Goal: Task Accomplishment & Management: Complete application form

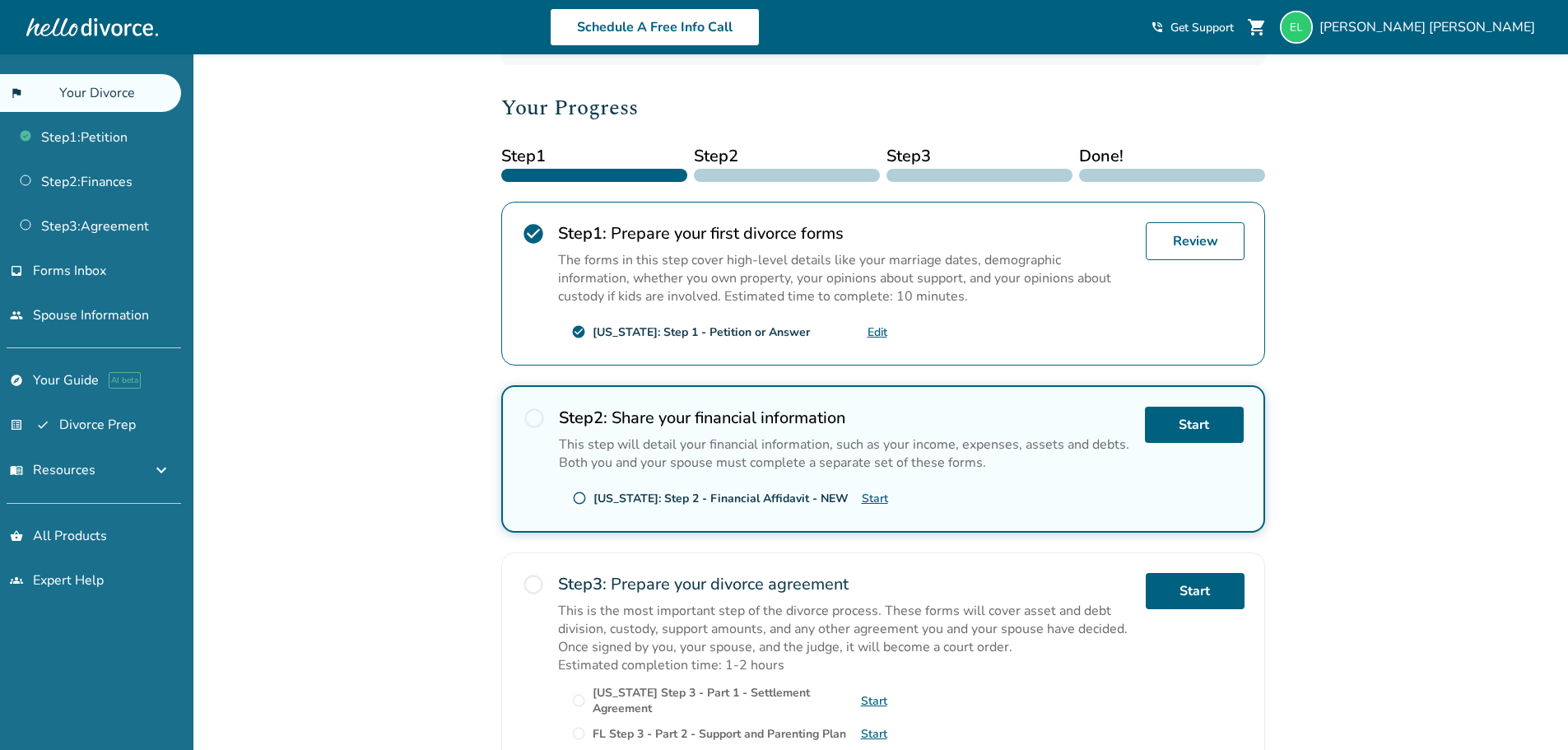
scroll to position [220, 0]
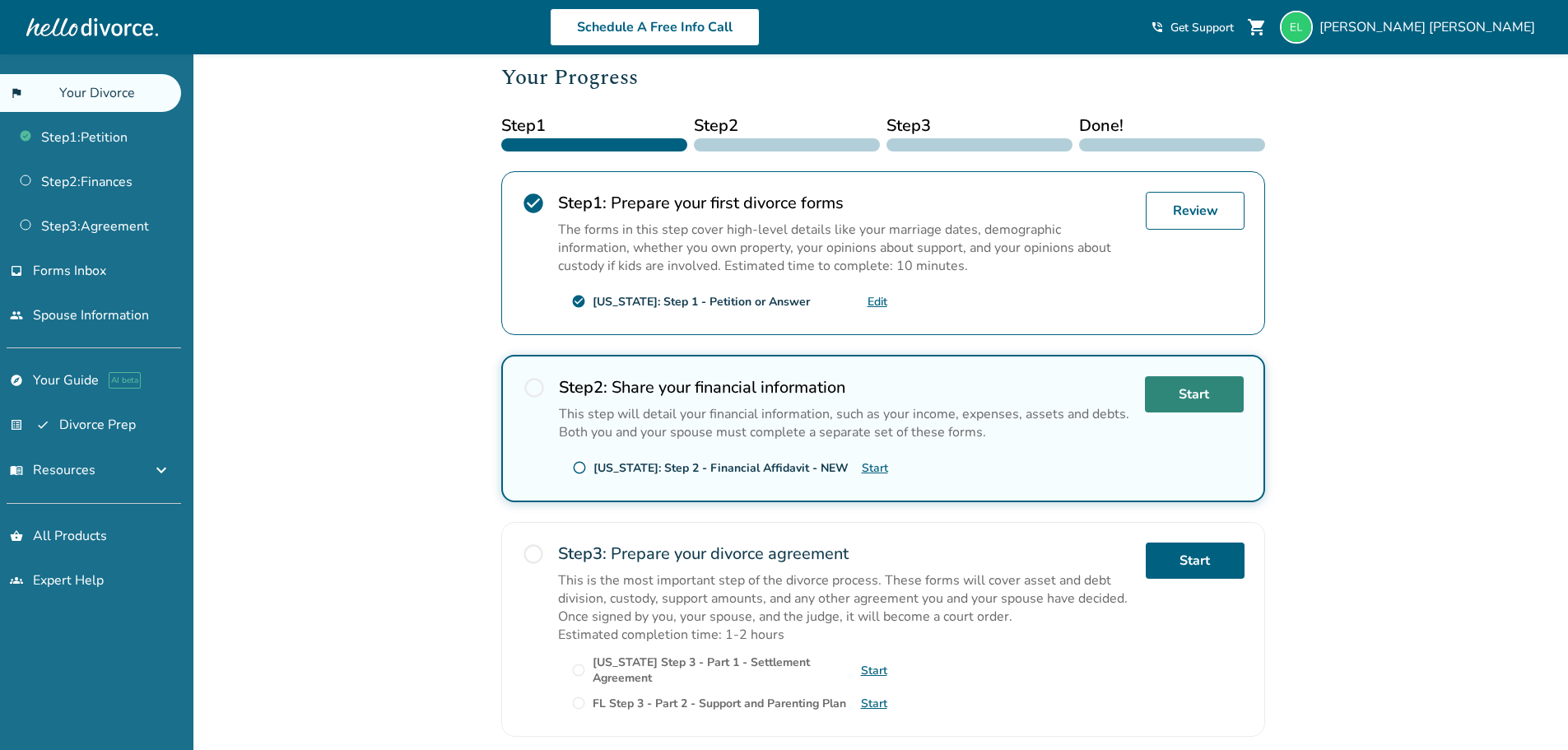
click at [1174, 396] on link "Start" at bounding box center [1194, 394] width 99 height 36
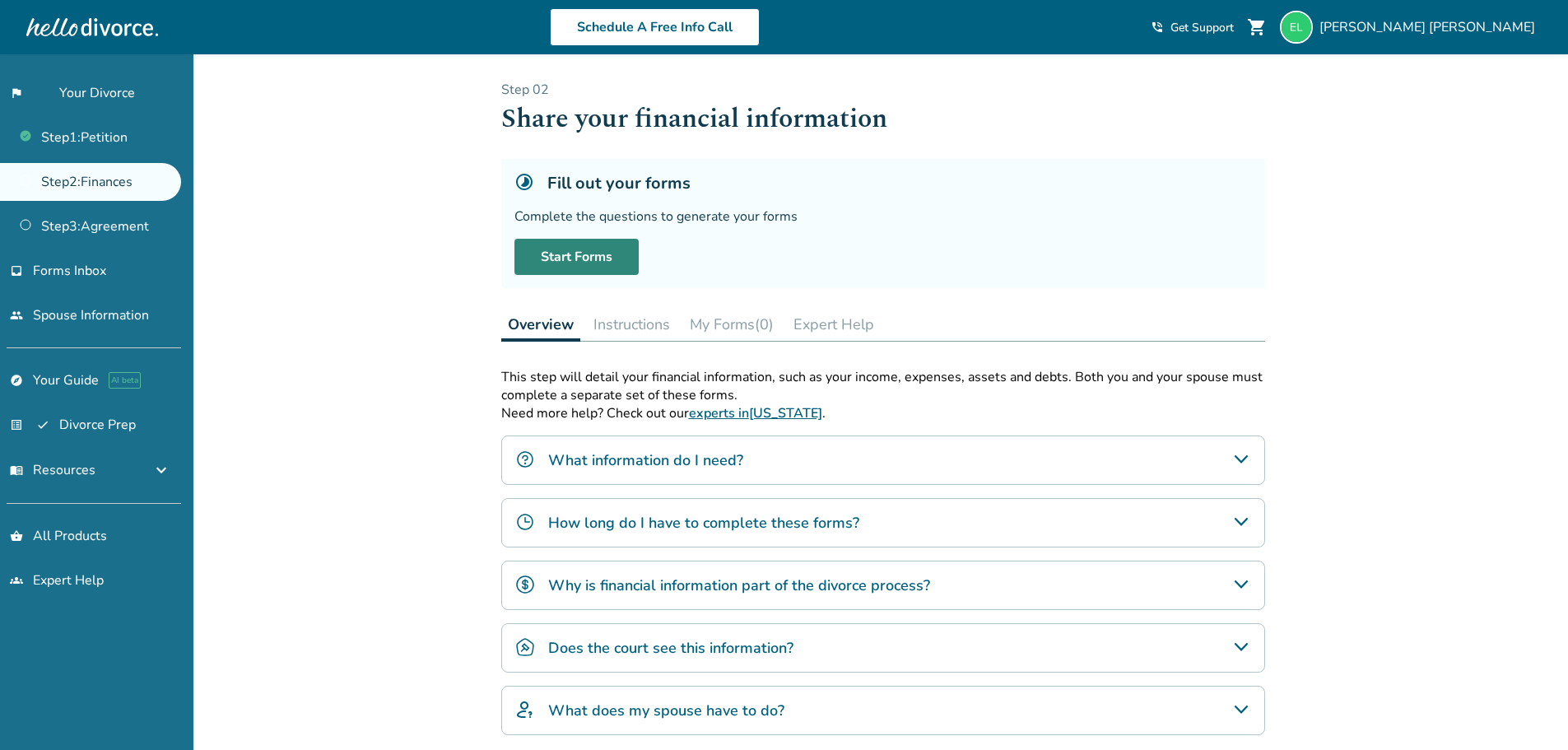
click at [571, 268] on link "Start Forms" at bounding box center [576, 256] width 125 height 36
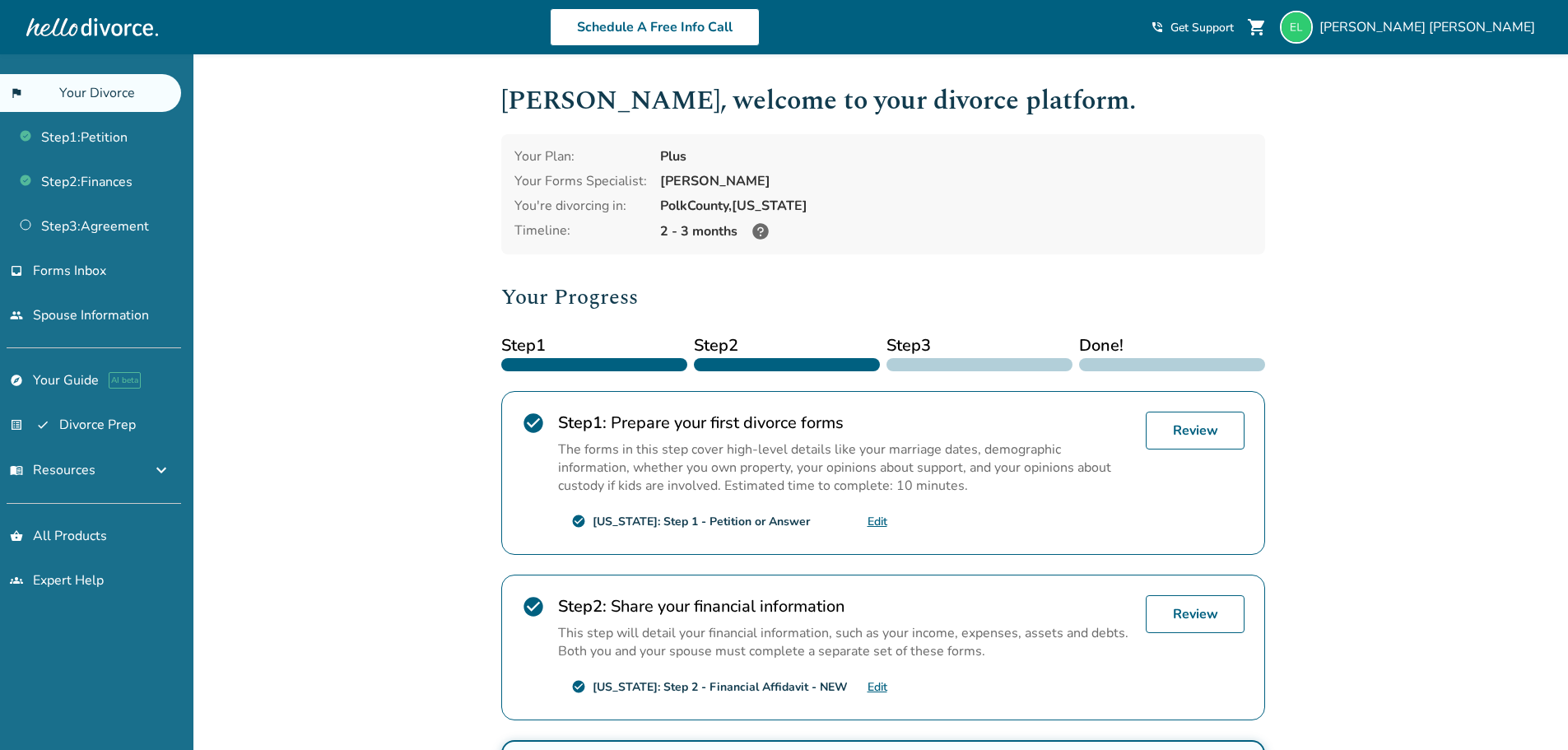
click at [1315, 540] on div "Added to cart Elizabeth , welcome to your divorce platform. Your Plan: Plus You…" at bounding box center [784, 576] width 1568 height 1044
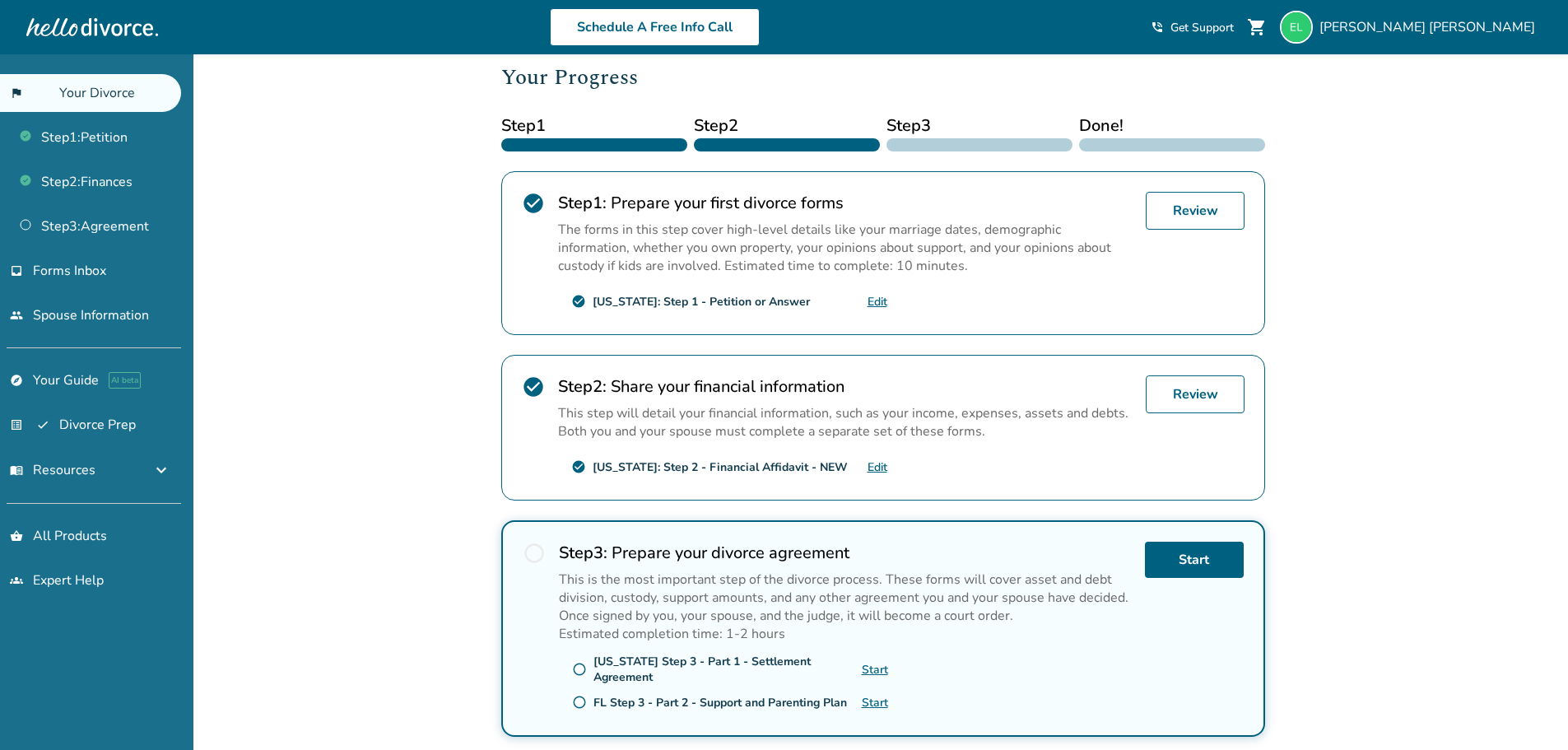
scroll to position [348, 0]
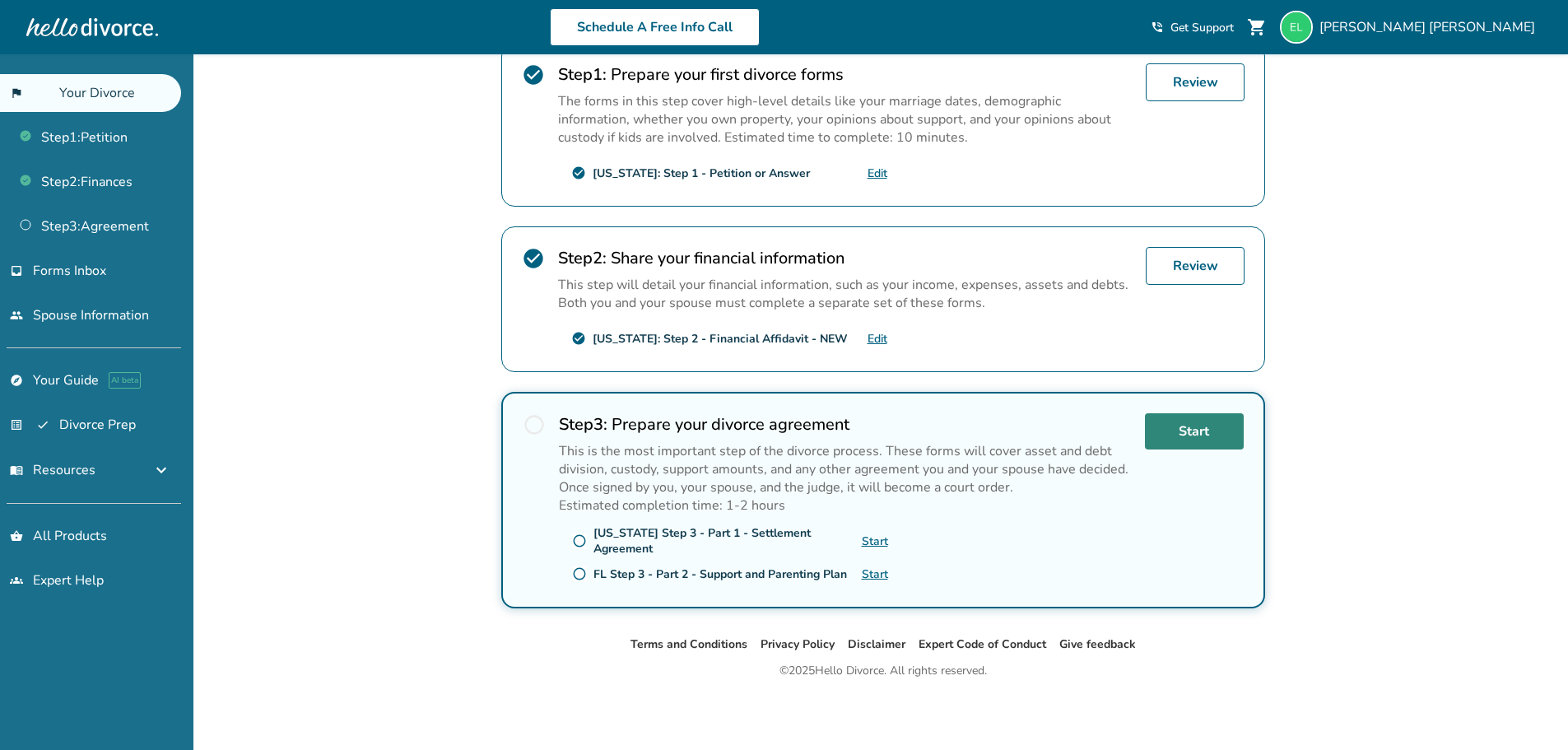
click at [1204, 438] on link "Start" at bounding box center [1194, 431] width 99 height 36
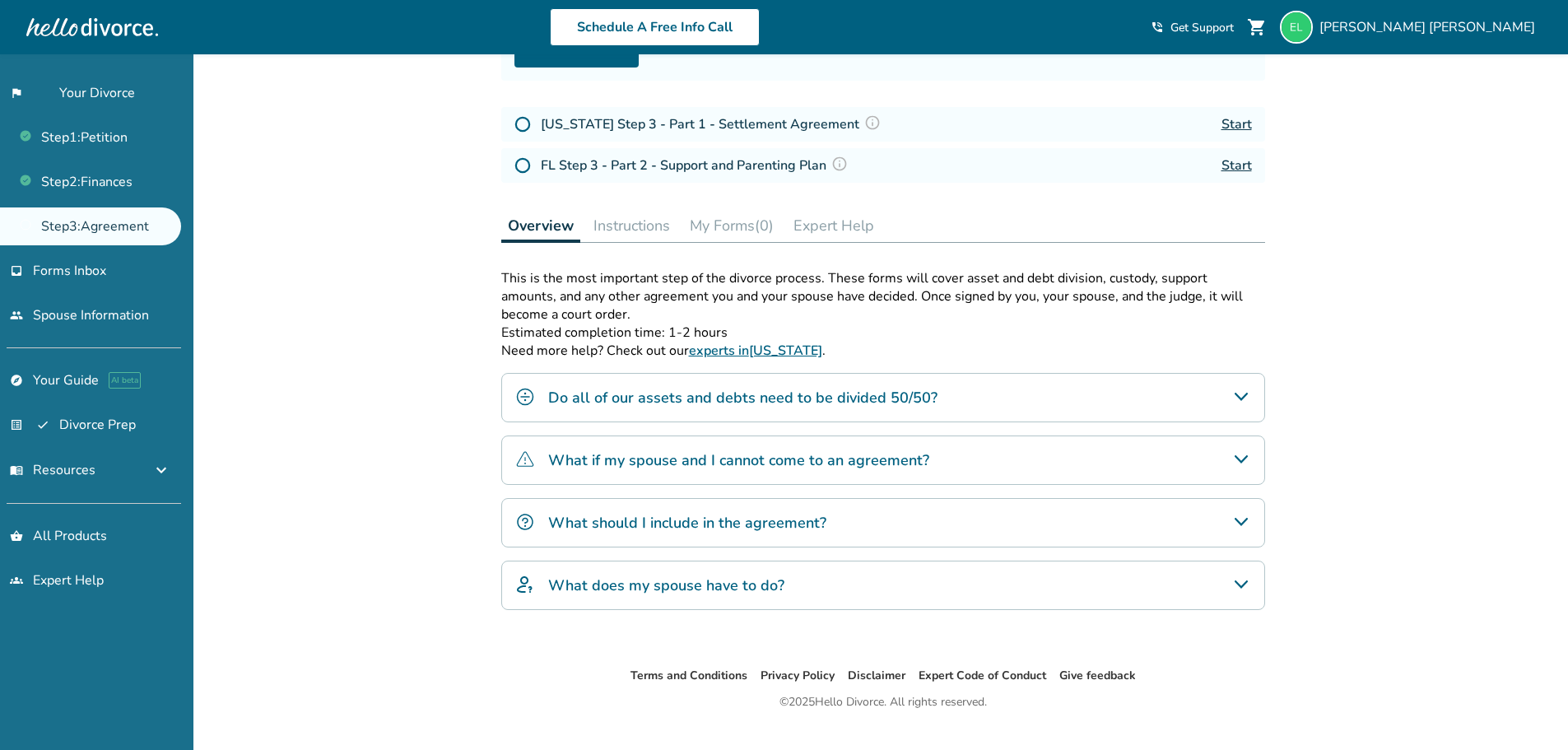
scroll to position [220, 0]
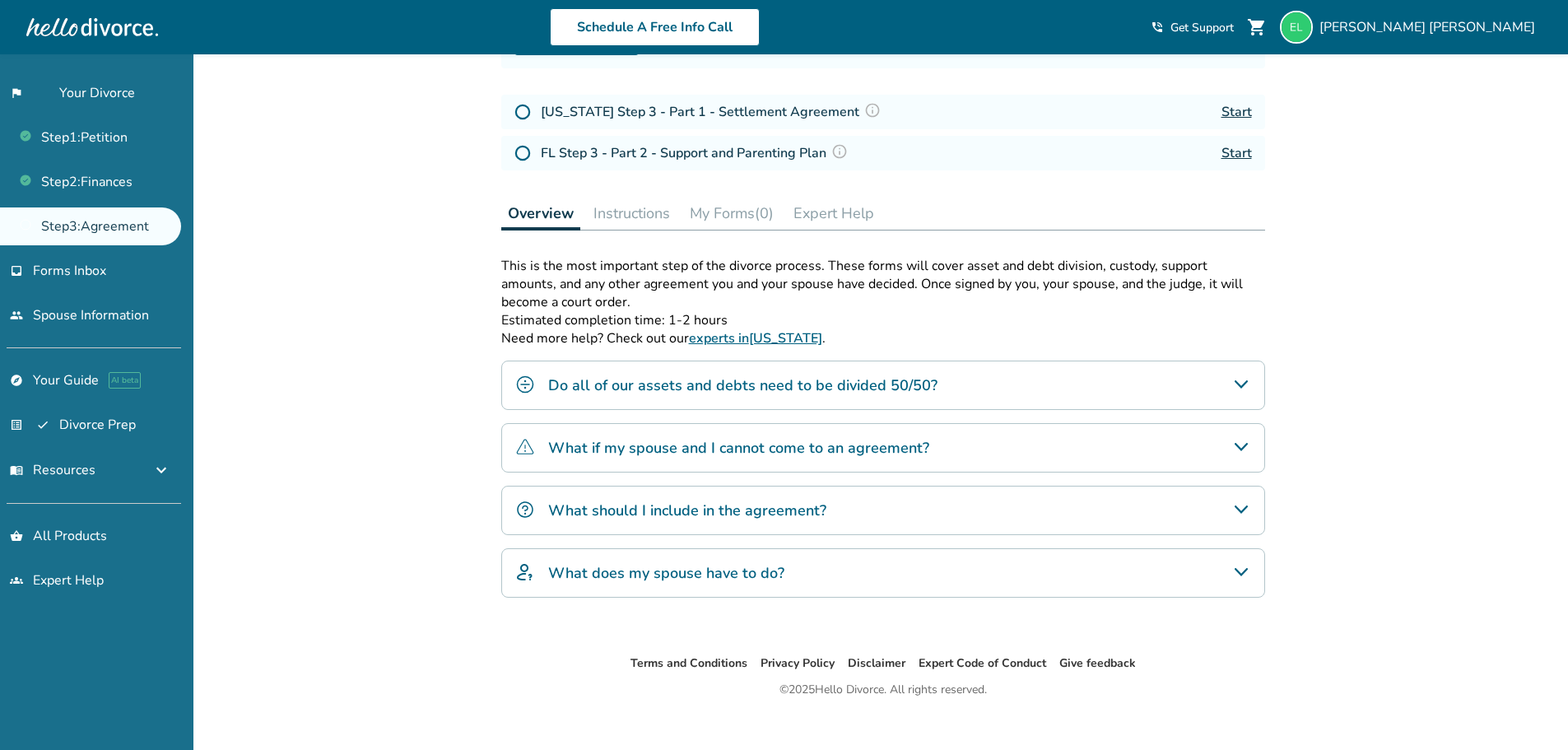
click at [1229, 394] on div "Do all of our assets and debts need to be divided 50/50?" at bounding box center [882, 385] width 764 height 49
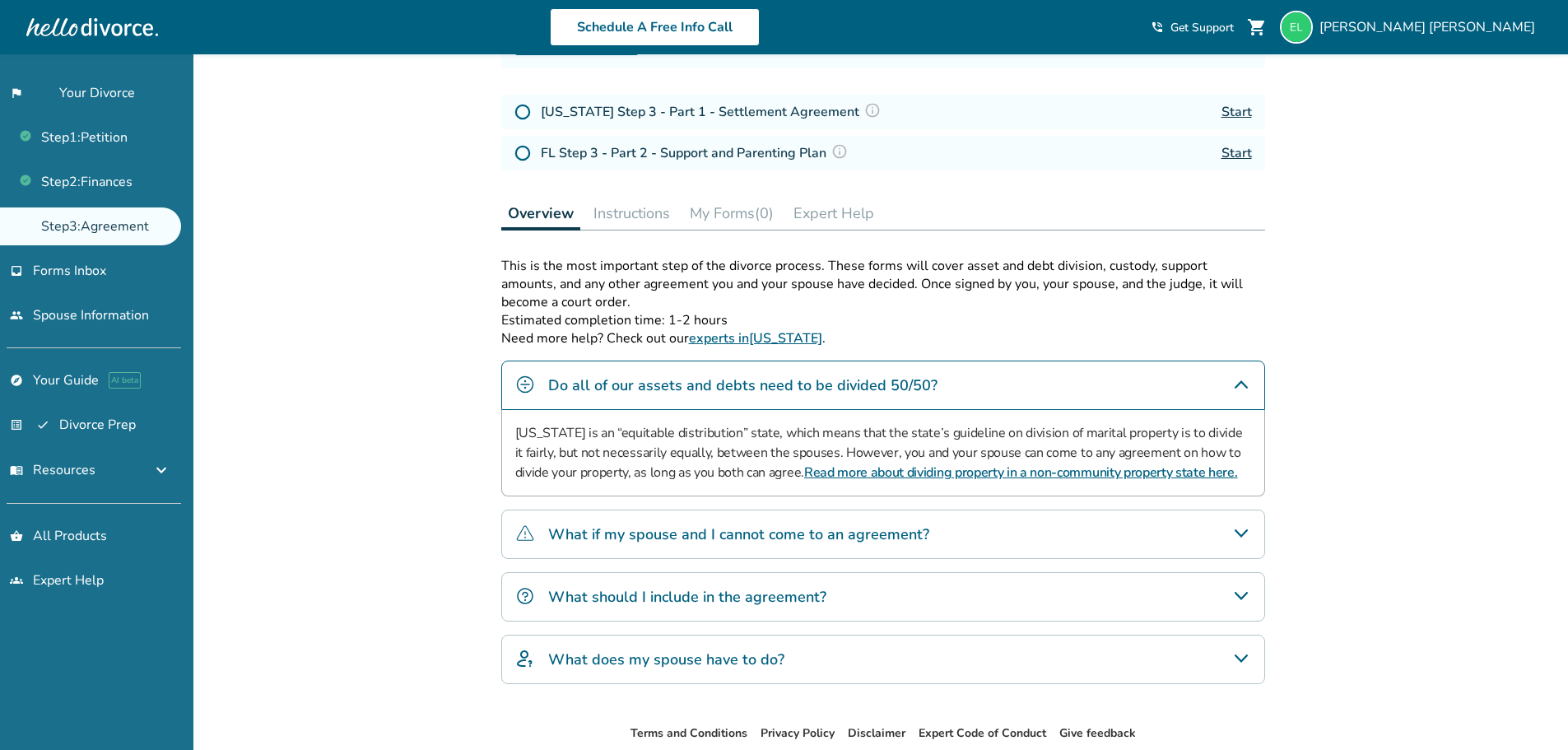
click at [1248, 382] on icon "Do all of our assets and debts need to be divided 50/50?" at bounding box center [1241, 384] width 20 height 20
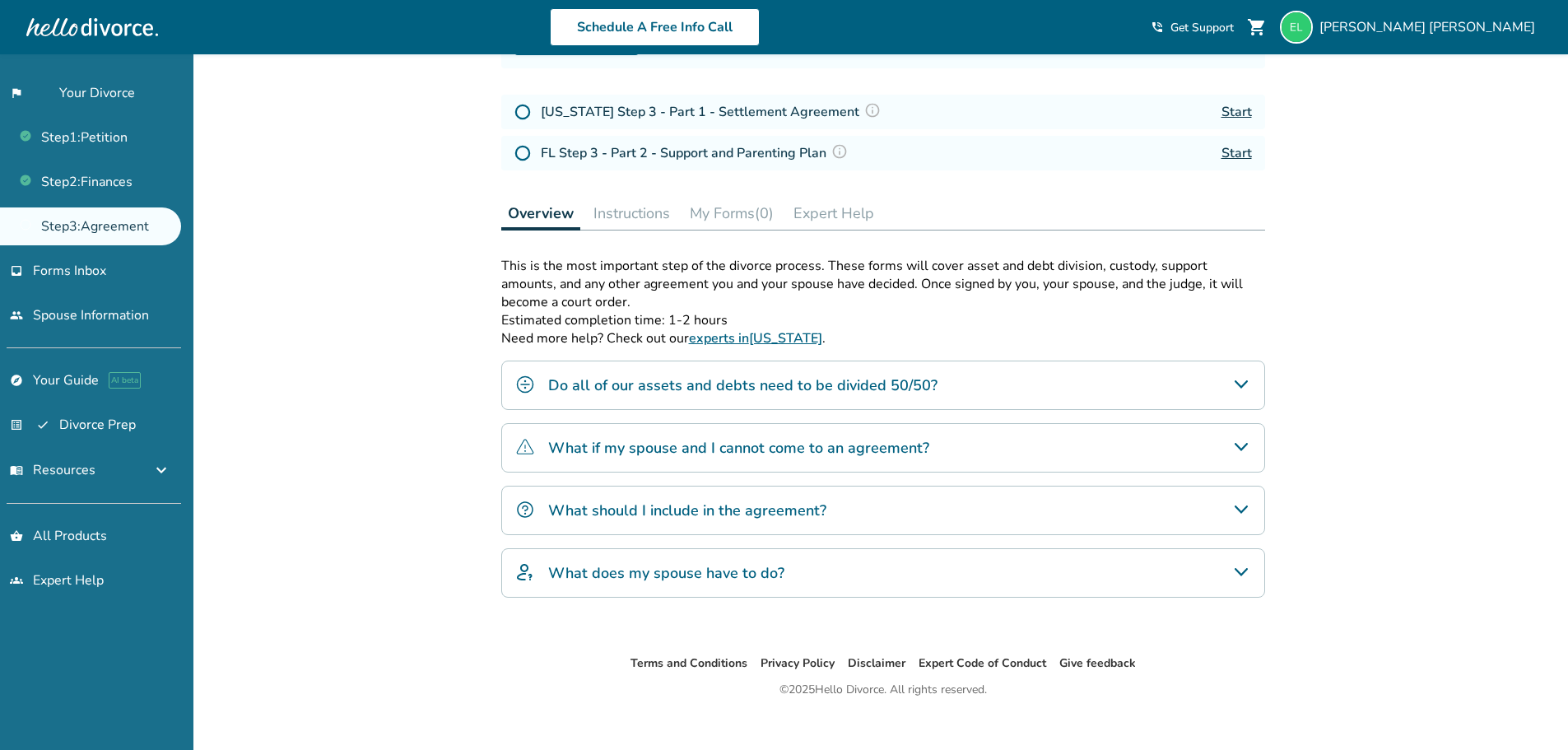
click at [1361, 468] on div "Added to cart Step 0 3 Prepare your divorce agreement Fill out your forms Compl…" at bounding box center [784, 301] width 1568 height 934
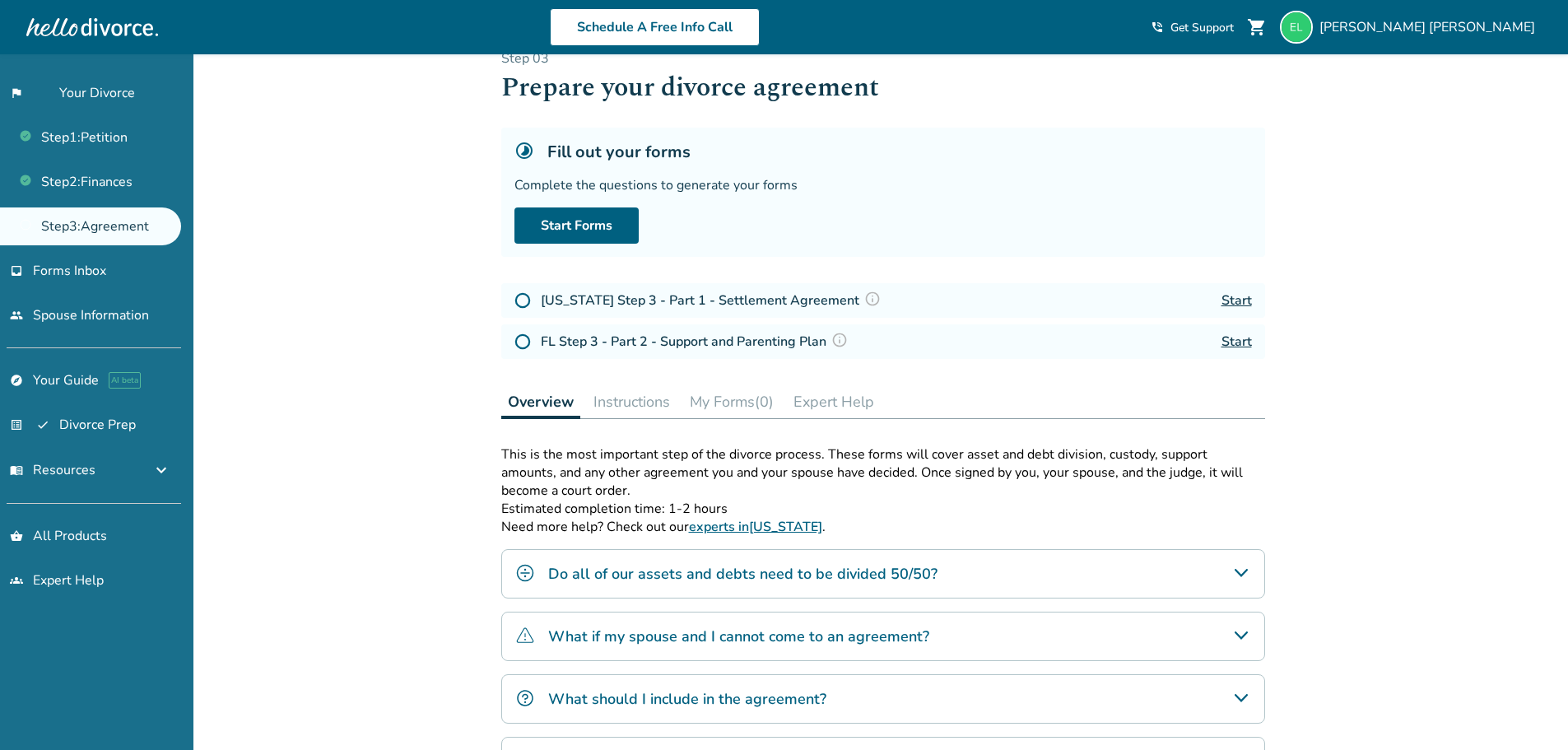
scroll to position [0, 0]
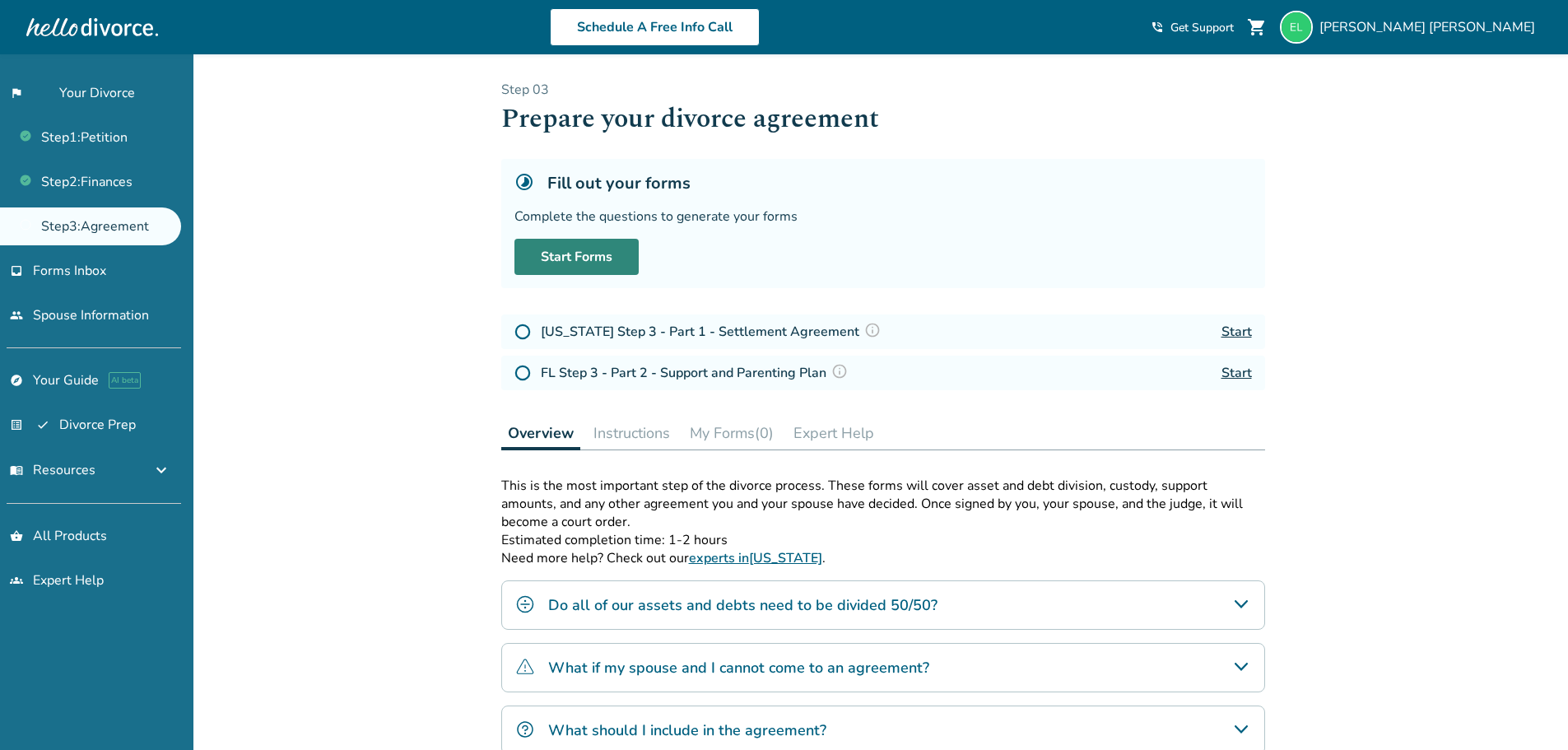
click at [567, 249] on link "Start Forms" at bounding box center [576, 256] width 125 height 36
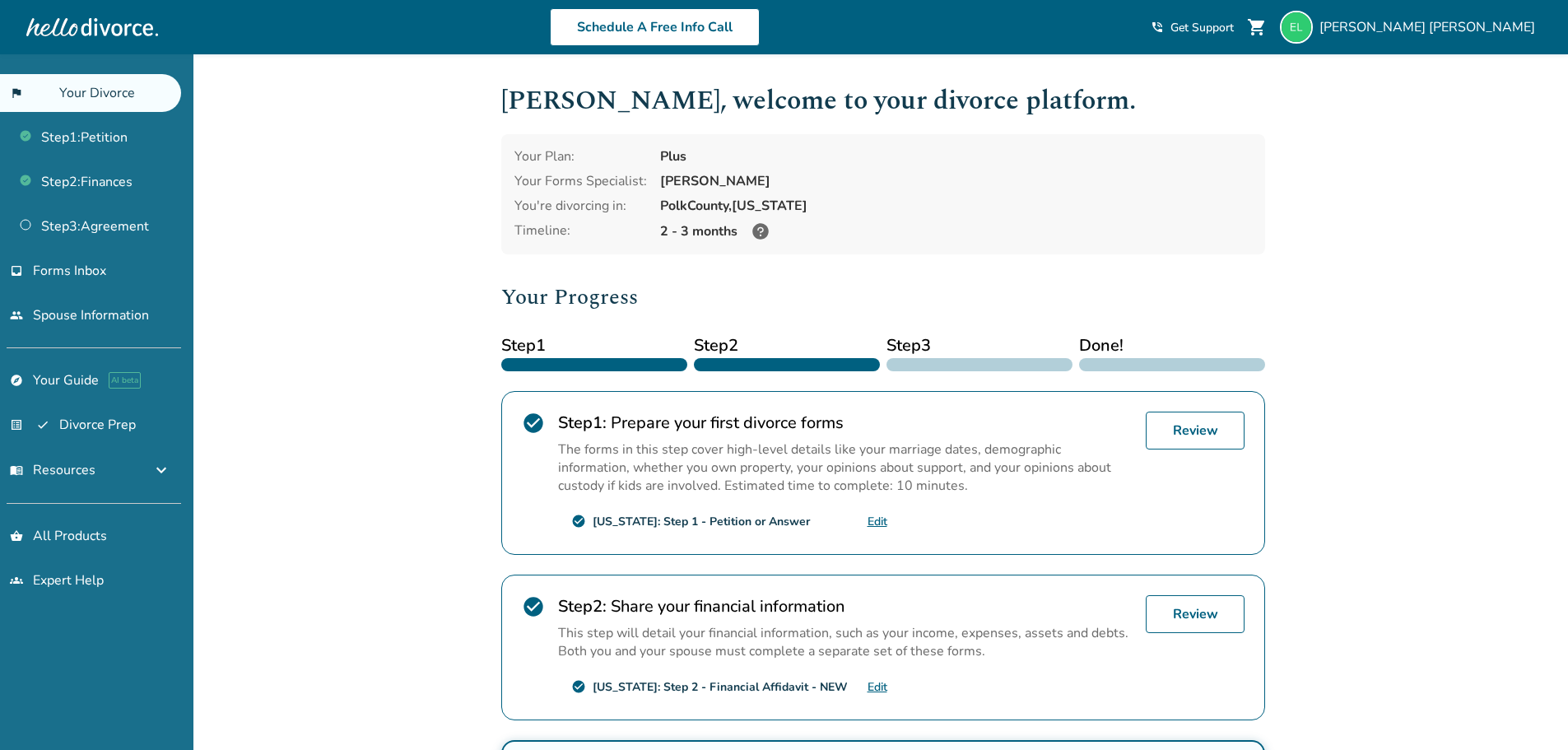
click at [1409, 422] on div "Added to cart Elizabeth , welcome to your divorce platform. Your Plan: Plus You…" at bounding box center [784, 576] width 1568 height 1044
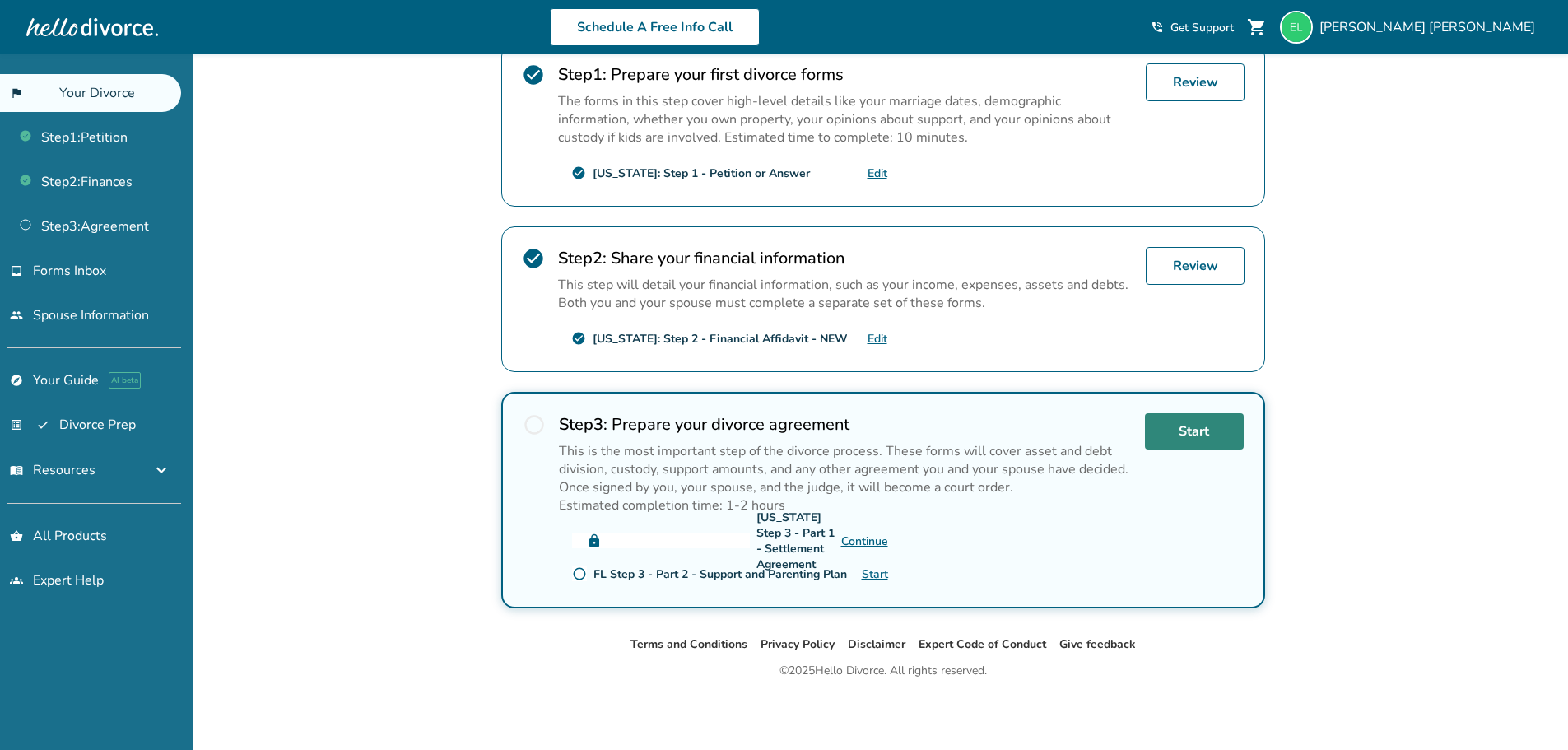
click at [1215, 421] on link "Start" at bounding box center [1194, 431] width 99 height 36
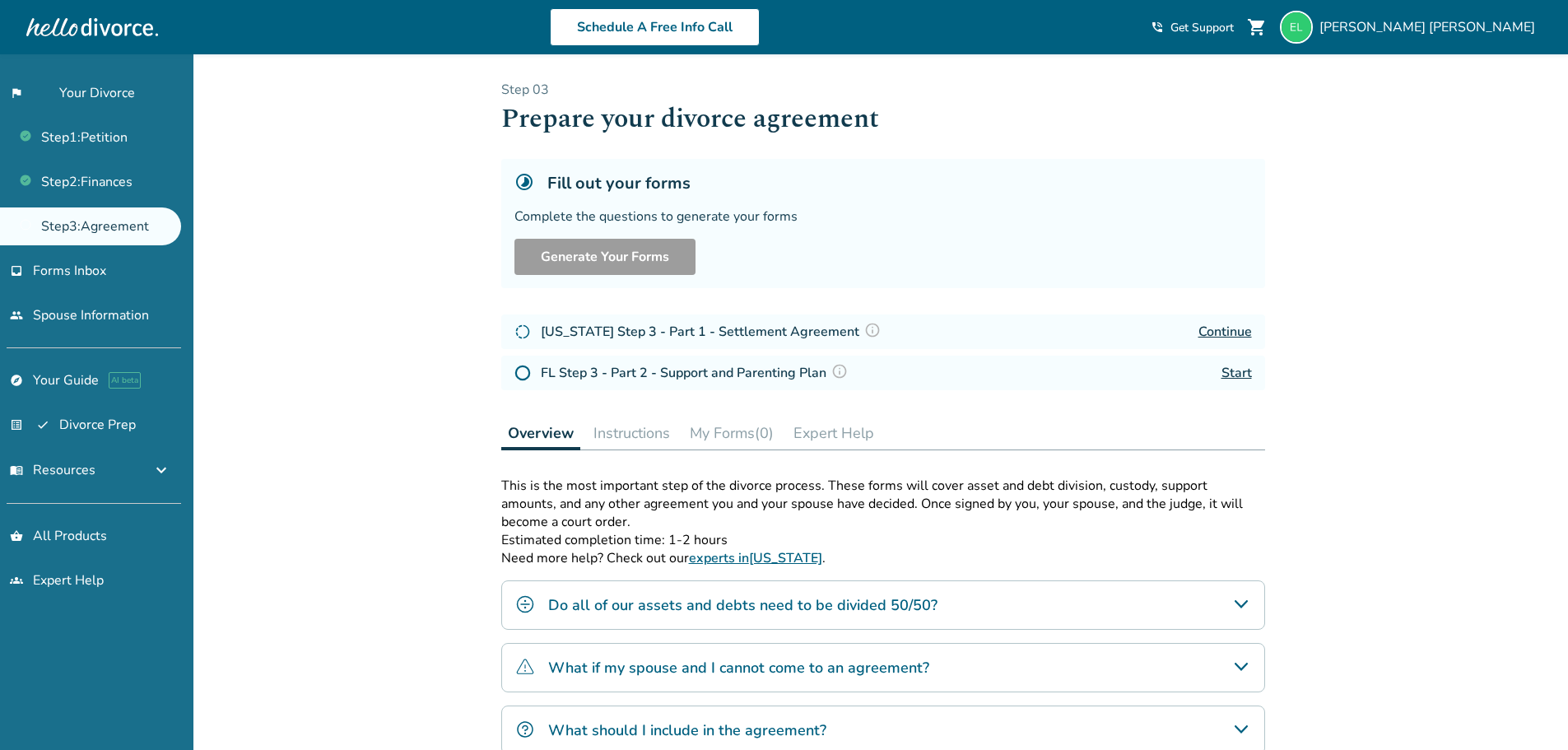
click at [1231, 376] on link "Start" at bounding box center [1237, 373] width 31 height 18
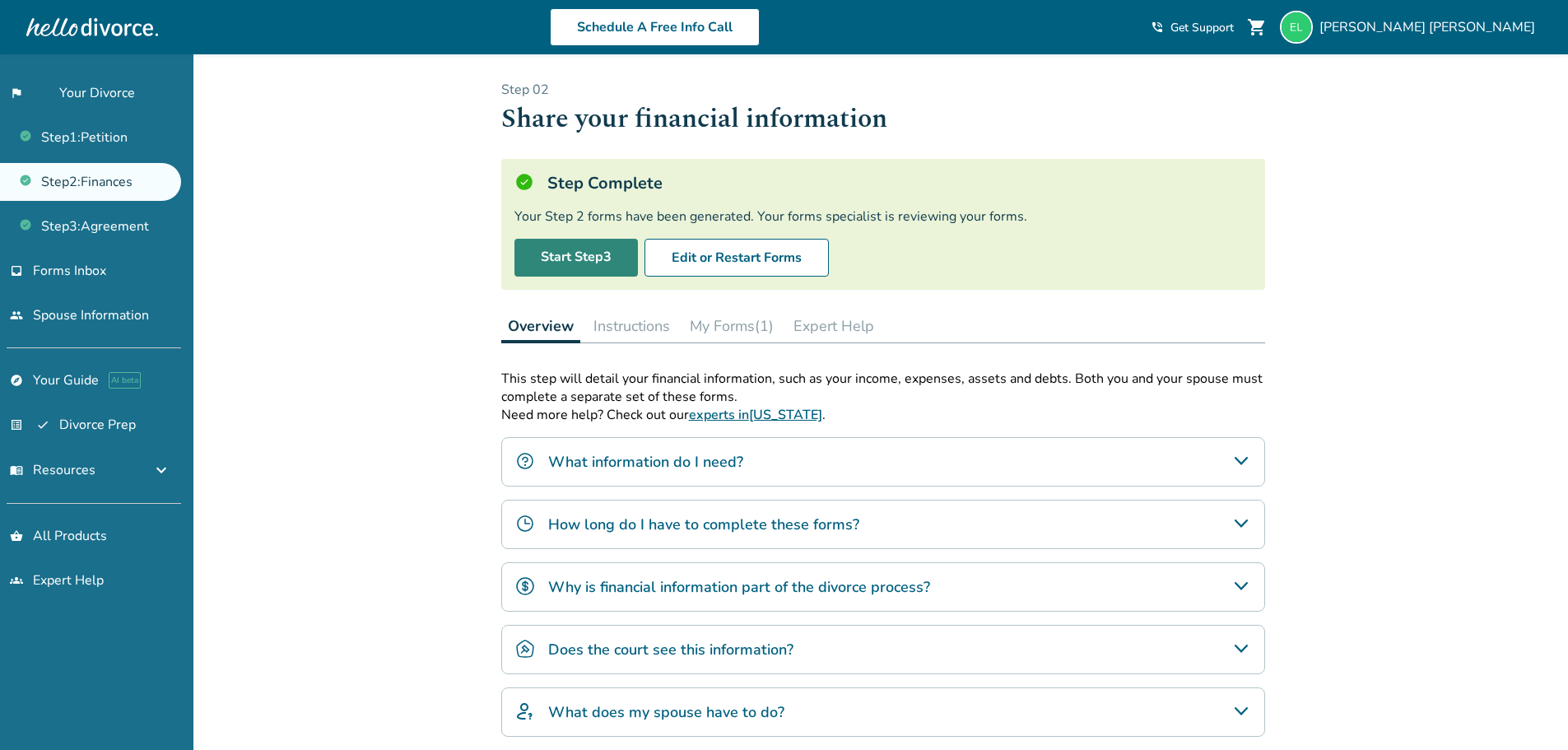
click at [566, 257] on link "Start Step 3" at bounding box center [575, 257] width 124 height 38
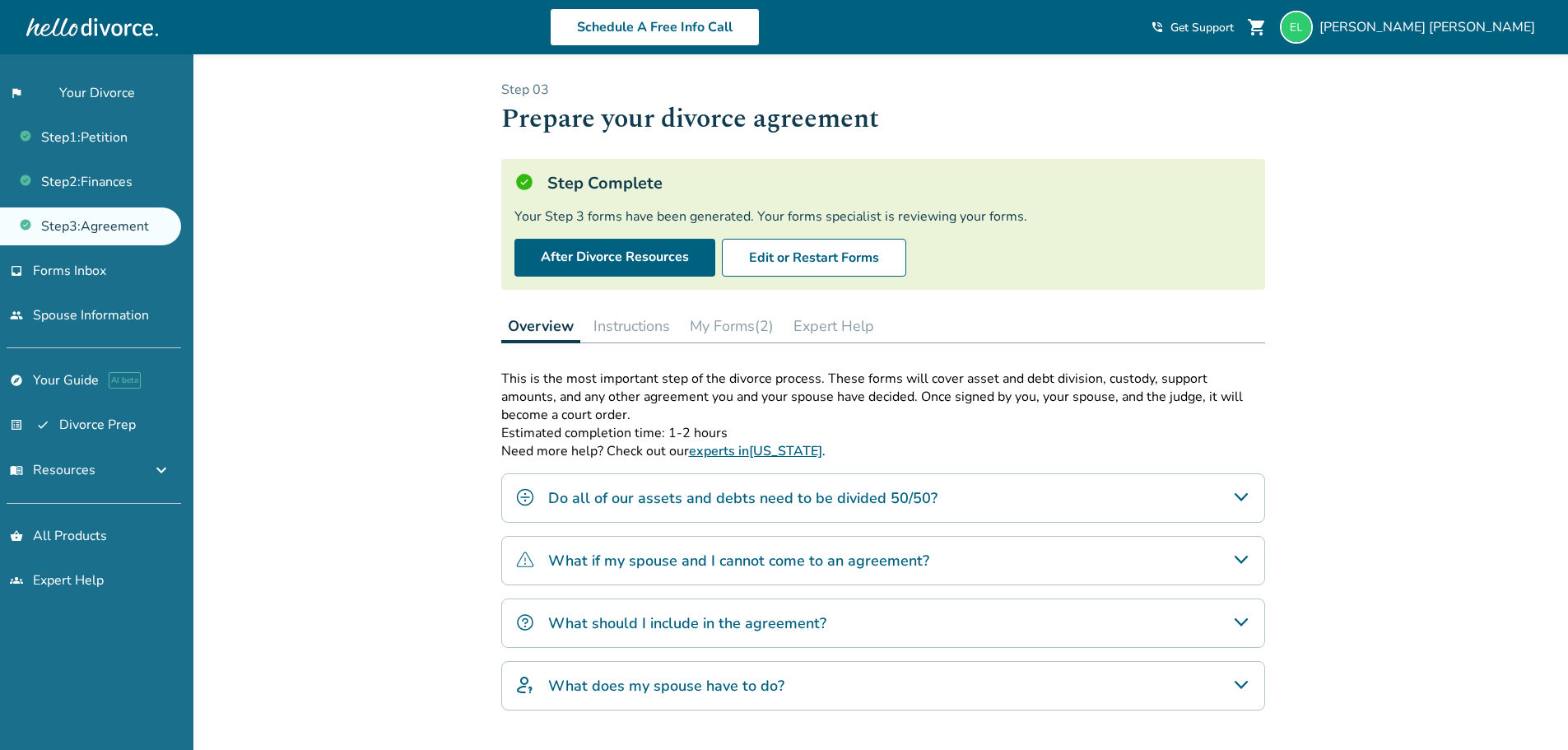
click at [1365, 402] on div "Added to cart Step 0 3 Prepare your divorce agreement Step Complete Your Step 3…" at bounding box center [784, 468] width 1568 height 827
click at [109, 95] on link "flag_2 Your Divorce" at bounding box center [90, 92] width 181 height 38
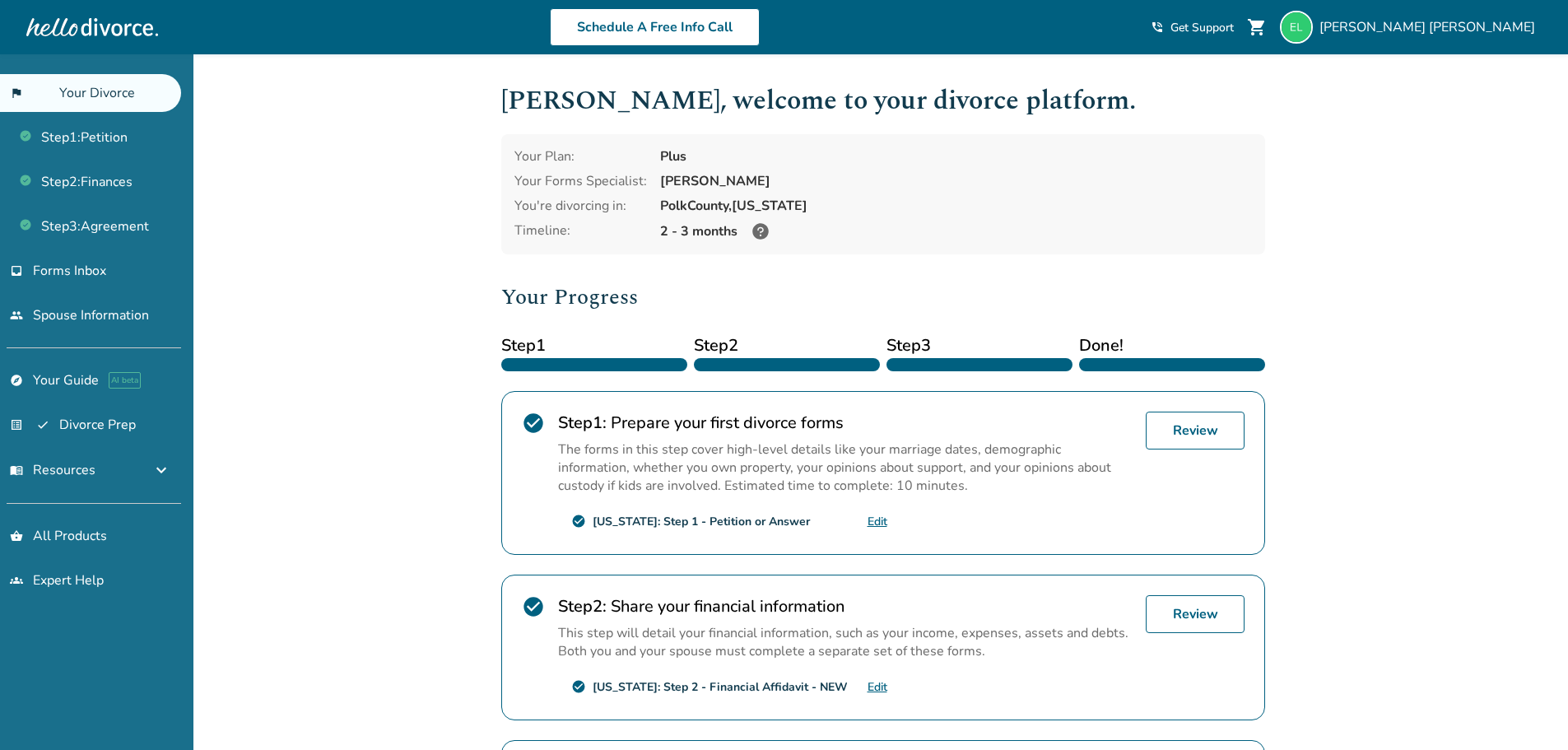
click at [1360, 394] on div "Added to cart Elizabeth , welcome to your divorce platform. Your Plan: Plus You…" at bounding box center [784, 575] width 1568 height 1042
click at [104, 318] on link "people Spouse Information" at bounding box center [90, 315] width 181 height 38
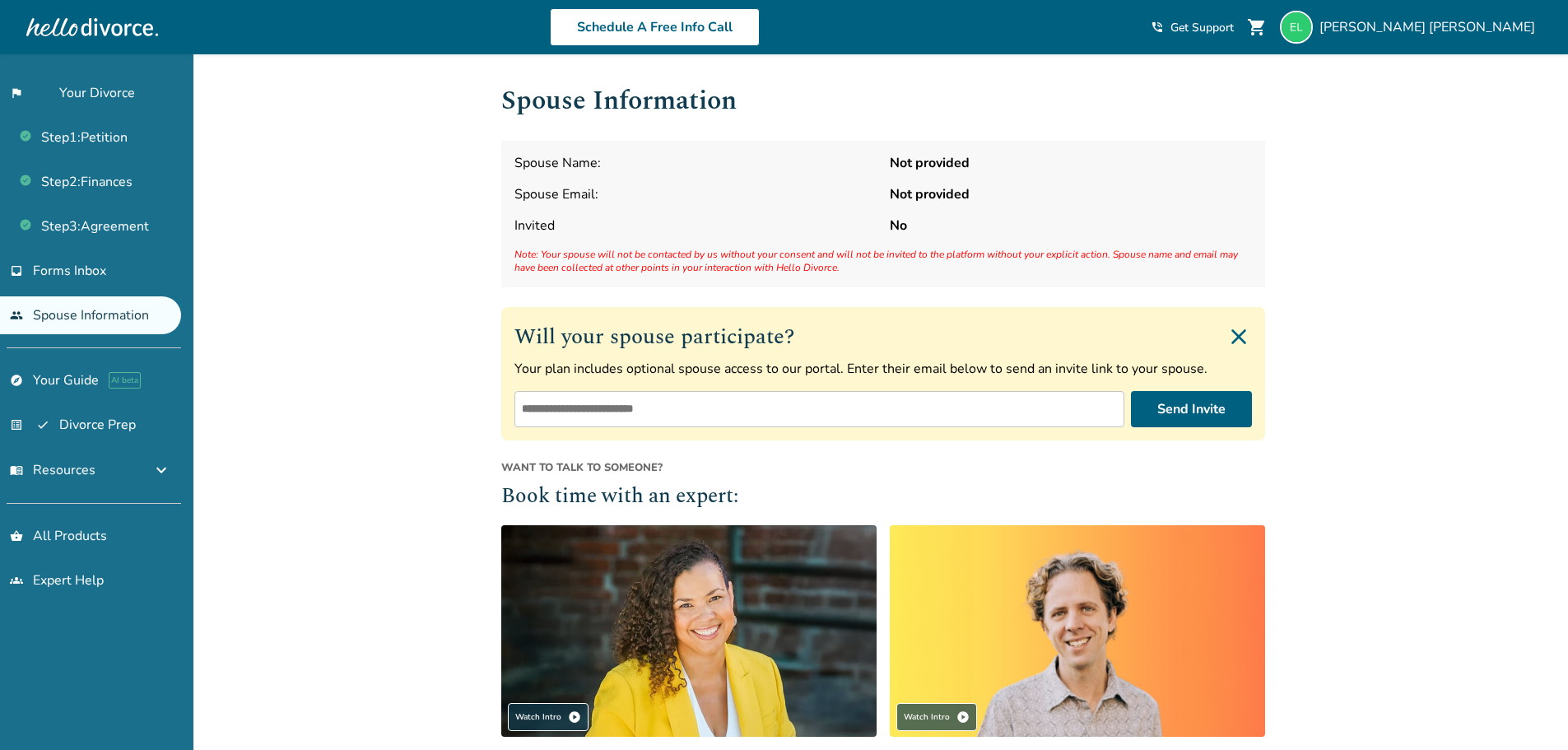
click at [1382, 480] on div "Added to cart Spouse Information Spouse Name: Not provided Spouse Email: Not pr…" at bounding box center [784, 575] width 1568 height 1043
click at [945, 410] on input "email" at bounding box center [818, 409] width 609 height 36
click at [1379, 480] on div "Added to cart Spouse Information Spouse Name: Not provided Spouse Email: Not pr…" at bounding box center [784, 575] width 1568 height 1043
click at [664, 404] on input "email" at bounding box center [818, 409] width 609 height 36
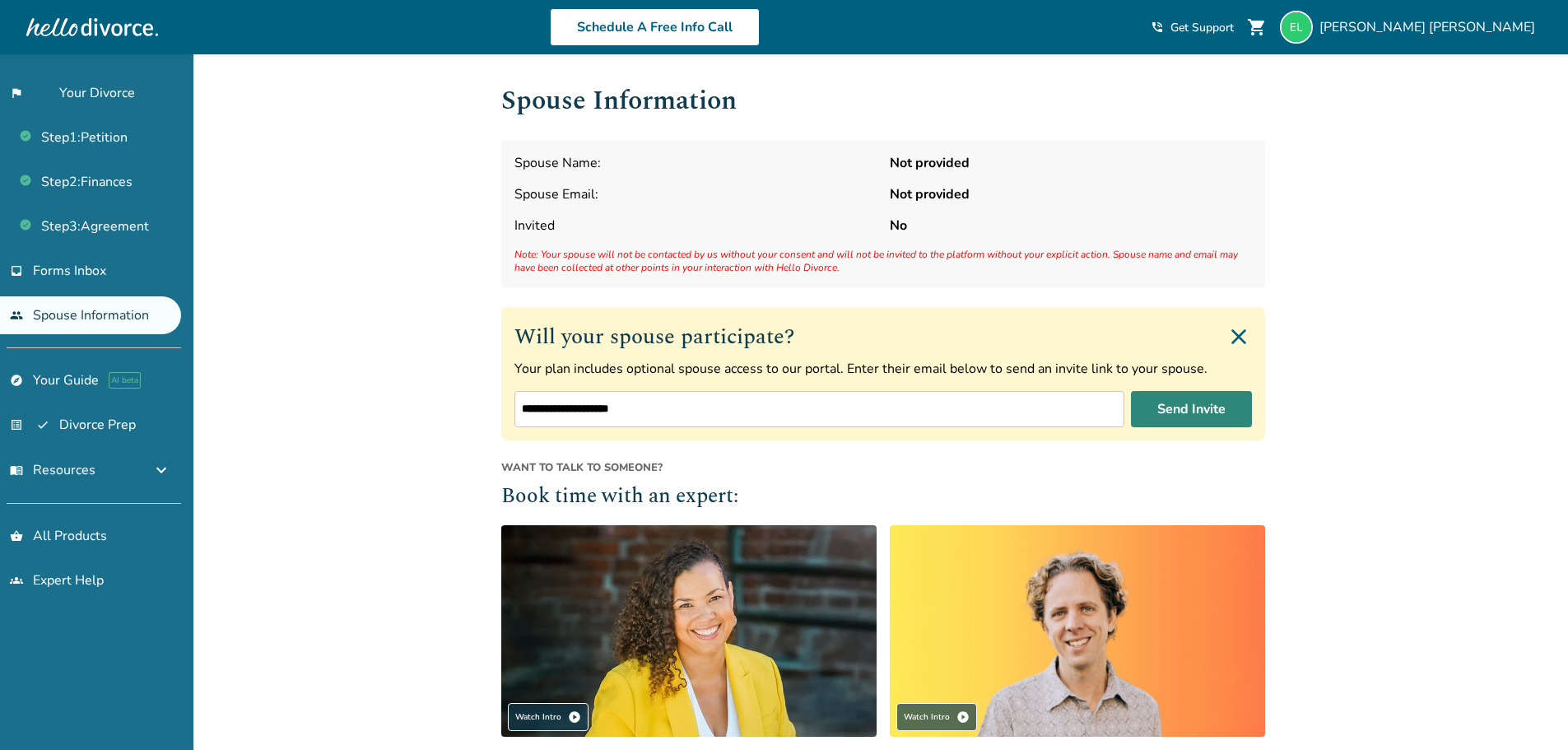
type input "**********"
click at [1207, 413] on button "Send Invite" at bounding box center [1191, 409] width 121 height 36
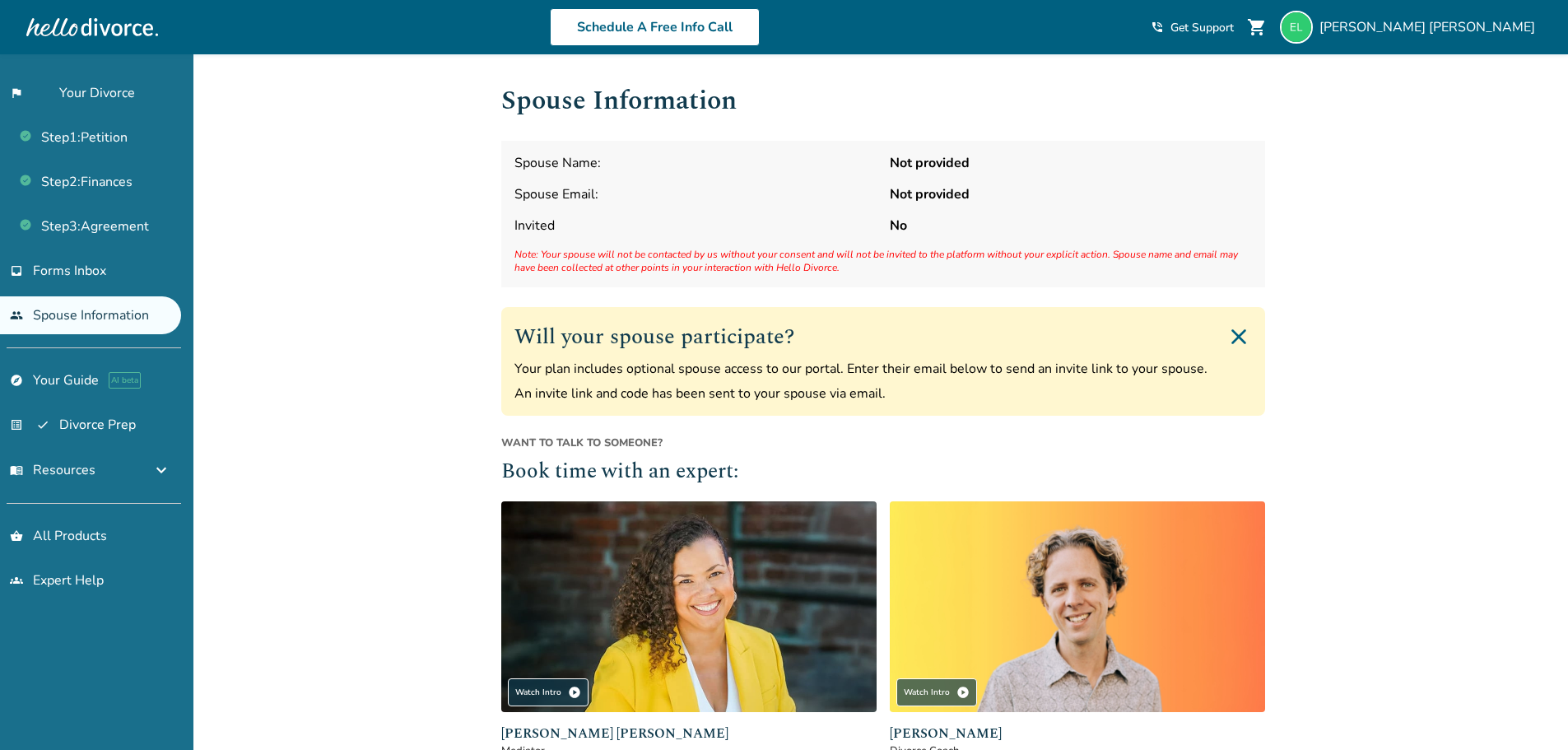
click at [600, 173] on div "Spouse Name: Not provided Spouse Email: Not provided Invited No Note: Your spou…" at bounding box center [882, 213] width 764 height 146
click at [92, 279] on span "Forms Inbox" at bounding box center [70, 270] width 74 height 18
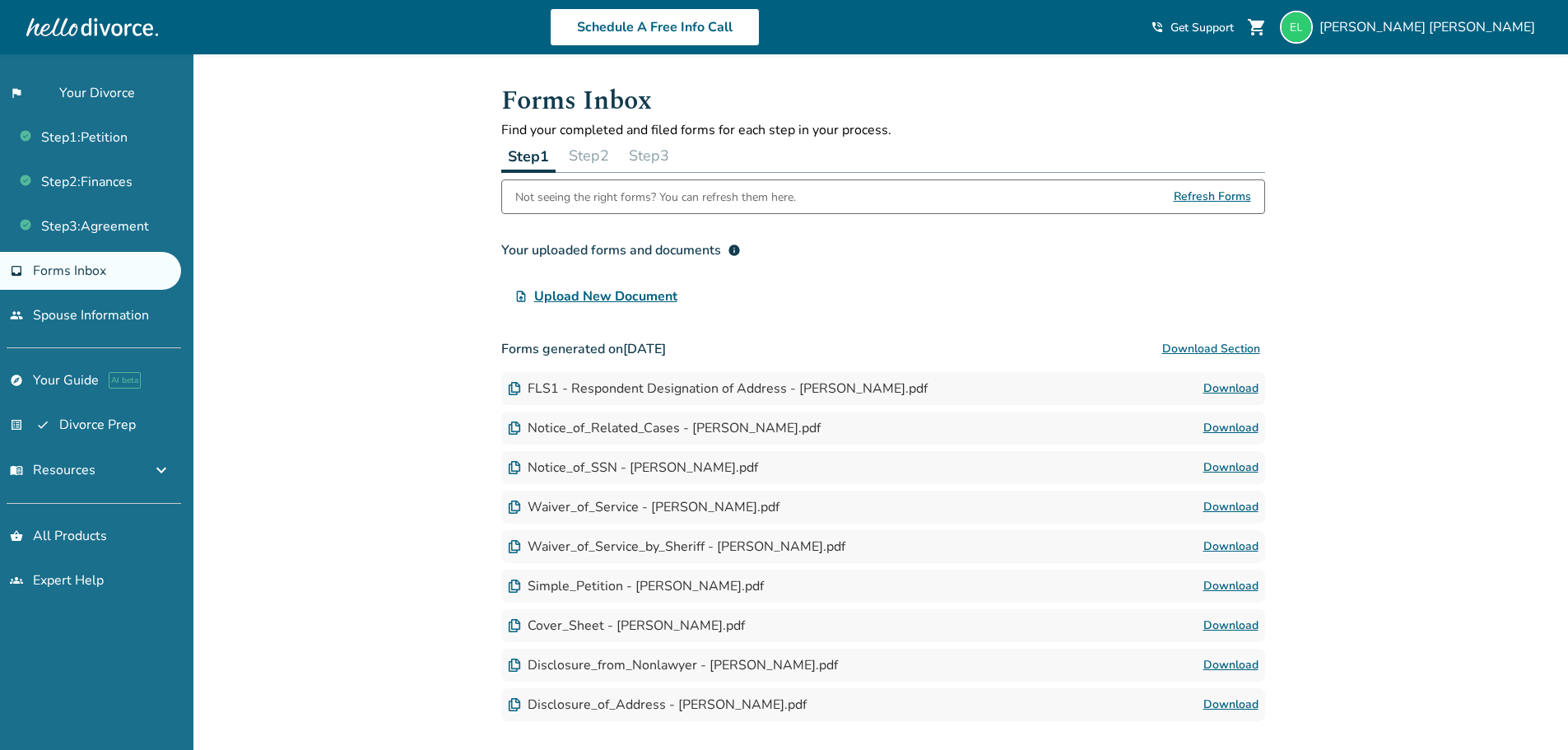
click at [381, 514] on div "Added to cart Forms Inbox Find your completed and filed forms for each step in …" at bounding box center [784, 458] width 1568 height 808
click at [97, 99] on link "flag_2 Your Divorce" at bounding box center [90, 92] width 181 height 38
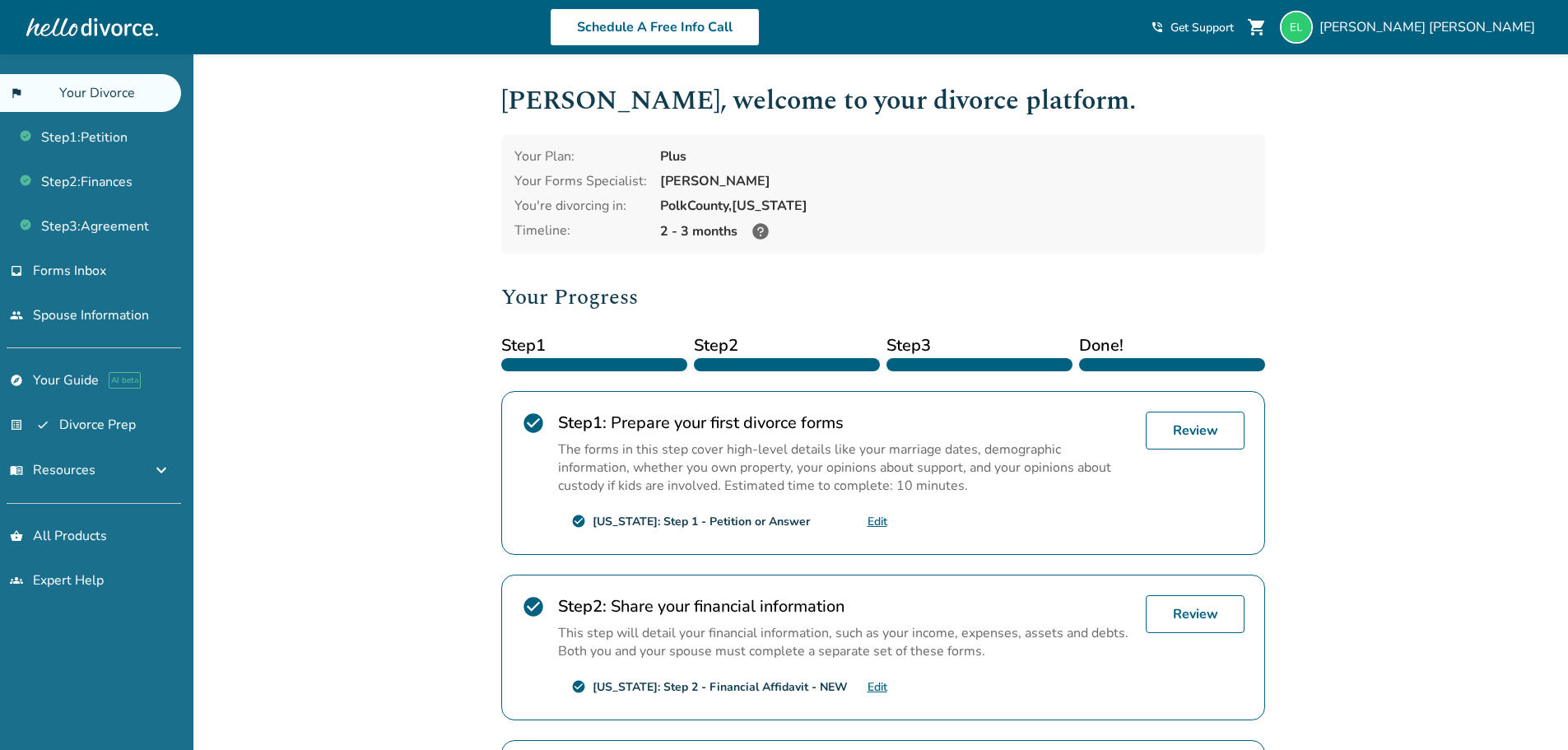
click at [1377, 465] on div "Added to cart Elizabeth , welcome to your divorce platform. Your Plan: Plus You…" at bounding box center [784, 575] width 1568 height 1042
click at [757, 227] on icon at bounding box center [760, 231] width 20 height 20
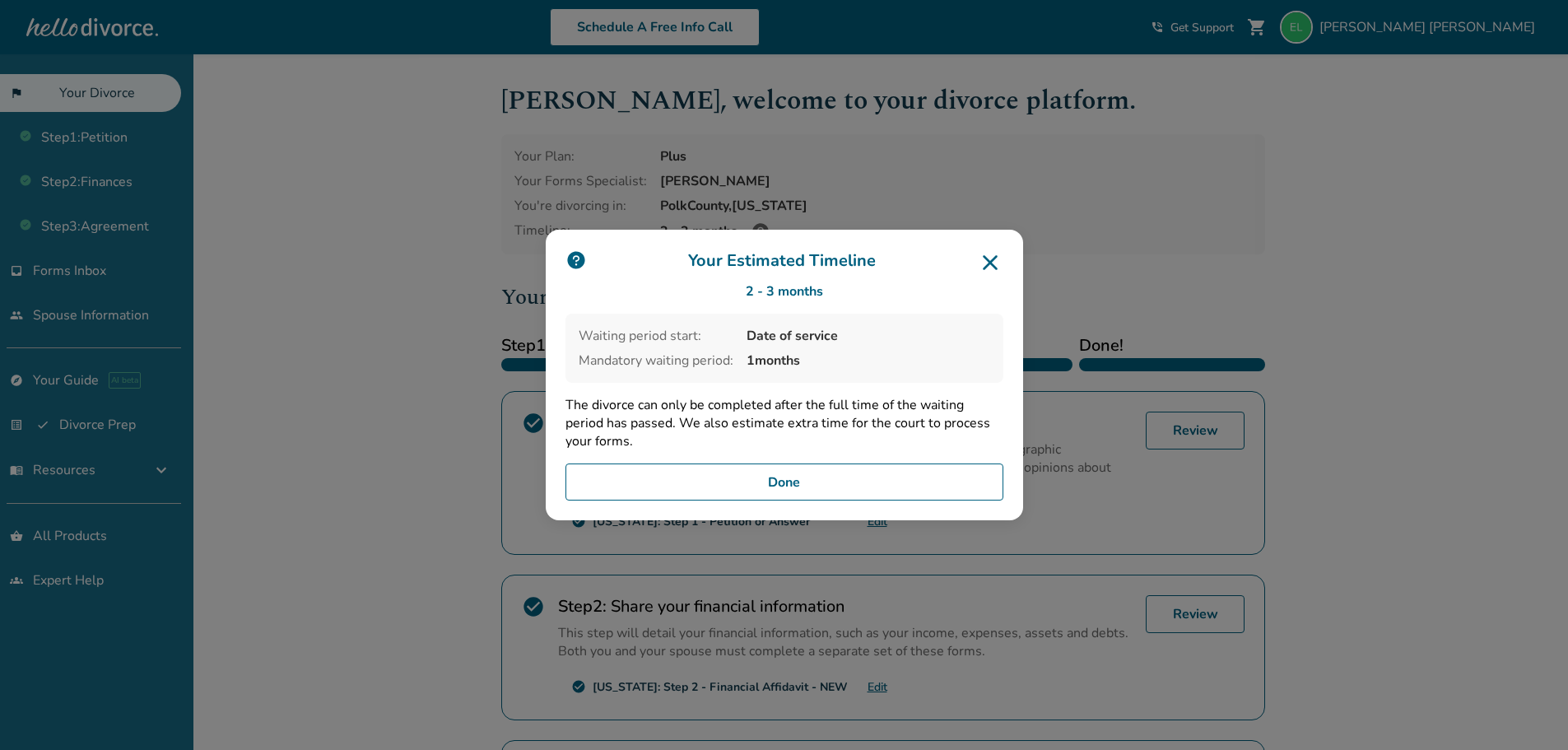
click at [783, 483] on button "Done" at bounding box center [784, 482] width 438 height 38
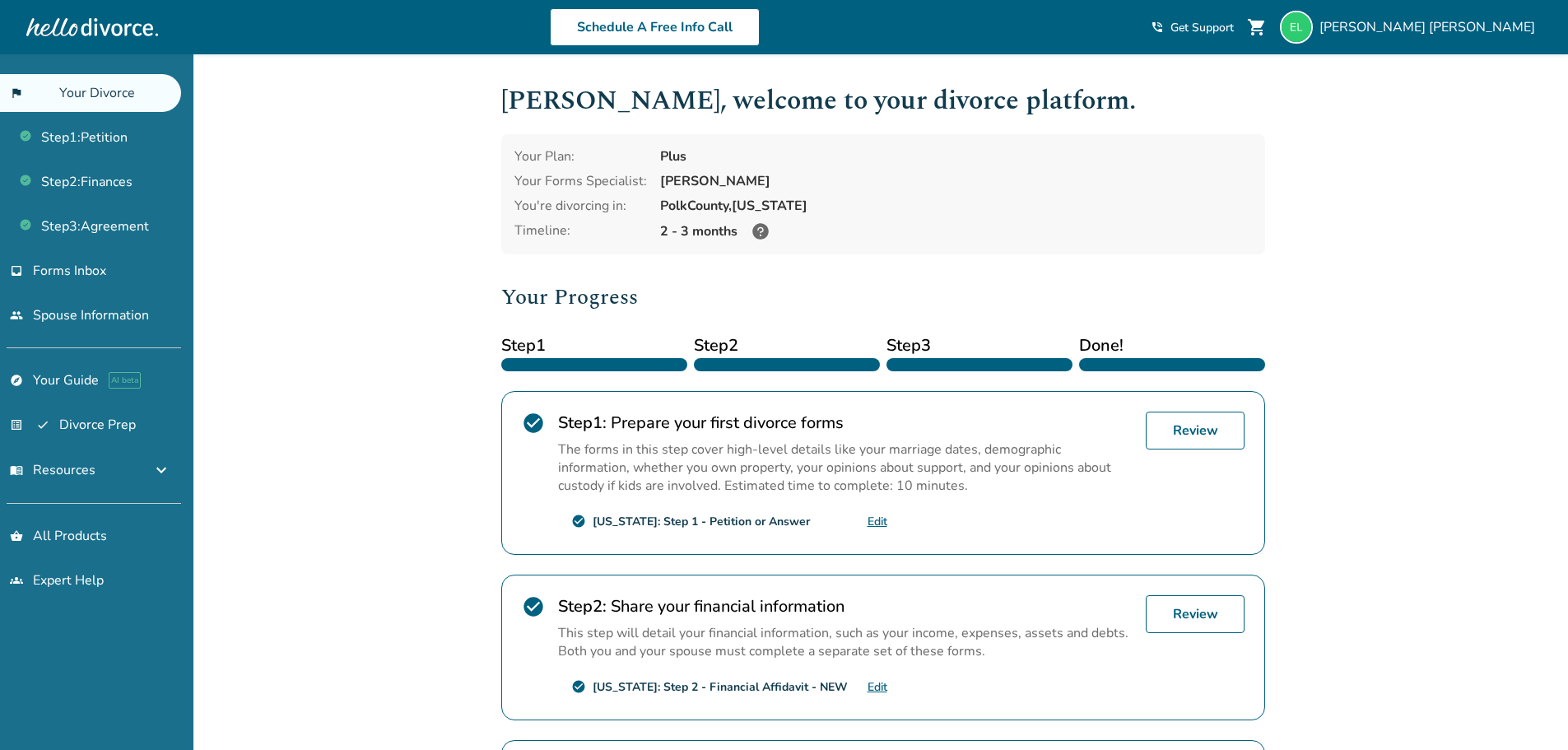
click at [1369, 331] on div "Added to cart Elizabeth , welcome to your divorce platform. Your Plan: Plus You…" at bounding box center [784, 575] width 1568 height 1042
click at [1386, 304] on div "Added to cart Elizabeth , welcome to your divorce platform. Your Plan: Plus You…" at bounding box center [784, 575] width 1568 height 1042
click at [1476, 18] on div "Elizabeth Linares" at bounding box center [1410, 27] width 261 height 33
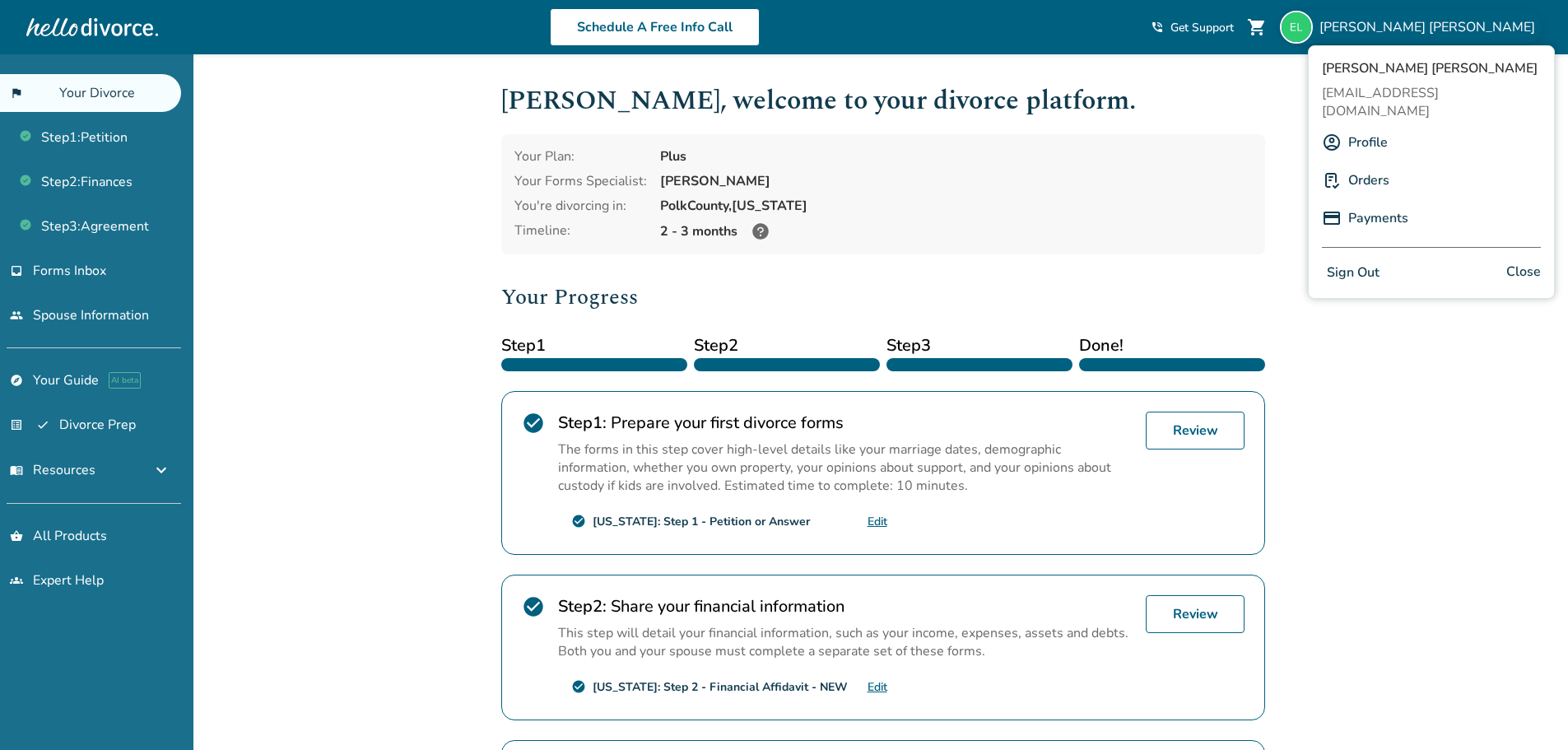
click at [1366, 127] on link "Profile" at bounding box center [1367, 143] width 39 height 32
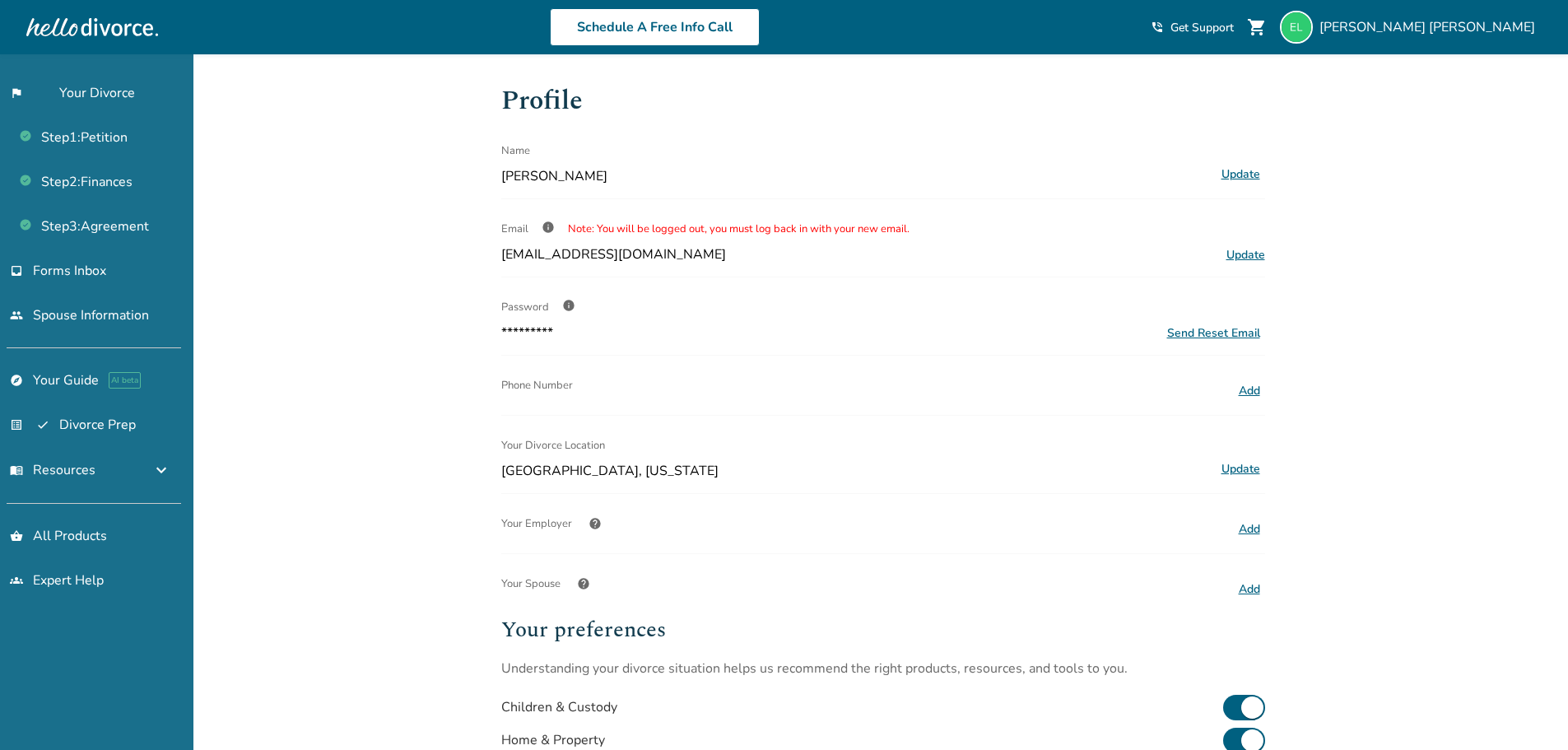
click at [1402, 322] on div "Added to cart Profile Name Elizabeth Linares Update Email info Note: You will b…" at bounding box center [784, 559] width 1568 height 1009
click at [1257, 395] on button "Add" at bounding box center [1250, 391] width 32 height 21
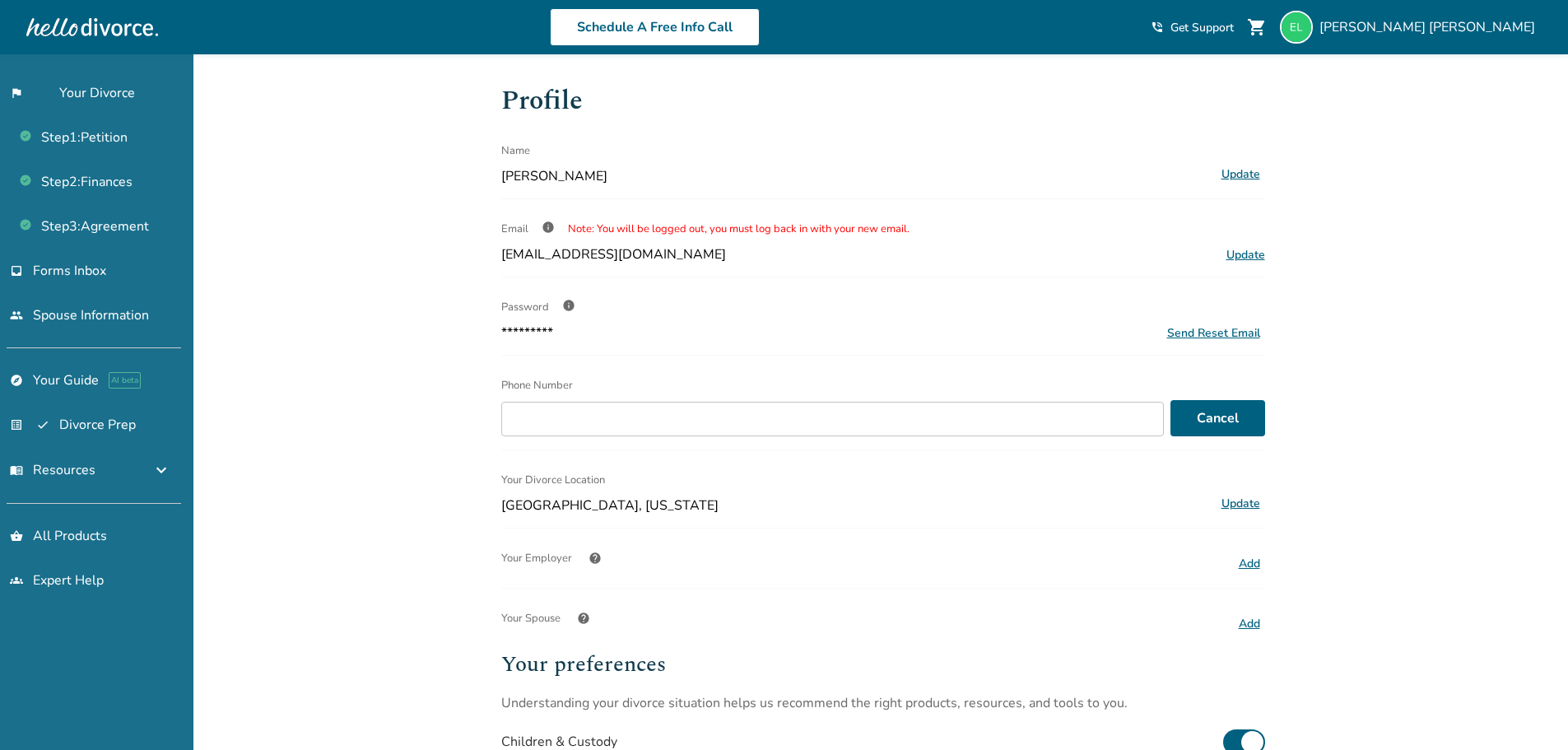
click at [759, 400] on div "Phone Number" at bounding box center [831, 385] width 662 height 33
click at [759, 402] on input "Phone Number" at bounding box center [831, 418] width 662 height 34
click at [755, 416] on input "Phone Number" at bounding box center [831, 418] width 662 height 34
drag, startPoint x: 612, startPoint y: 415, endPoint x: 541, endPoint y: 401, distance: 72.4
click at [541, 401] on label "**********" at bounding box center [837, 402] width 674 height 68
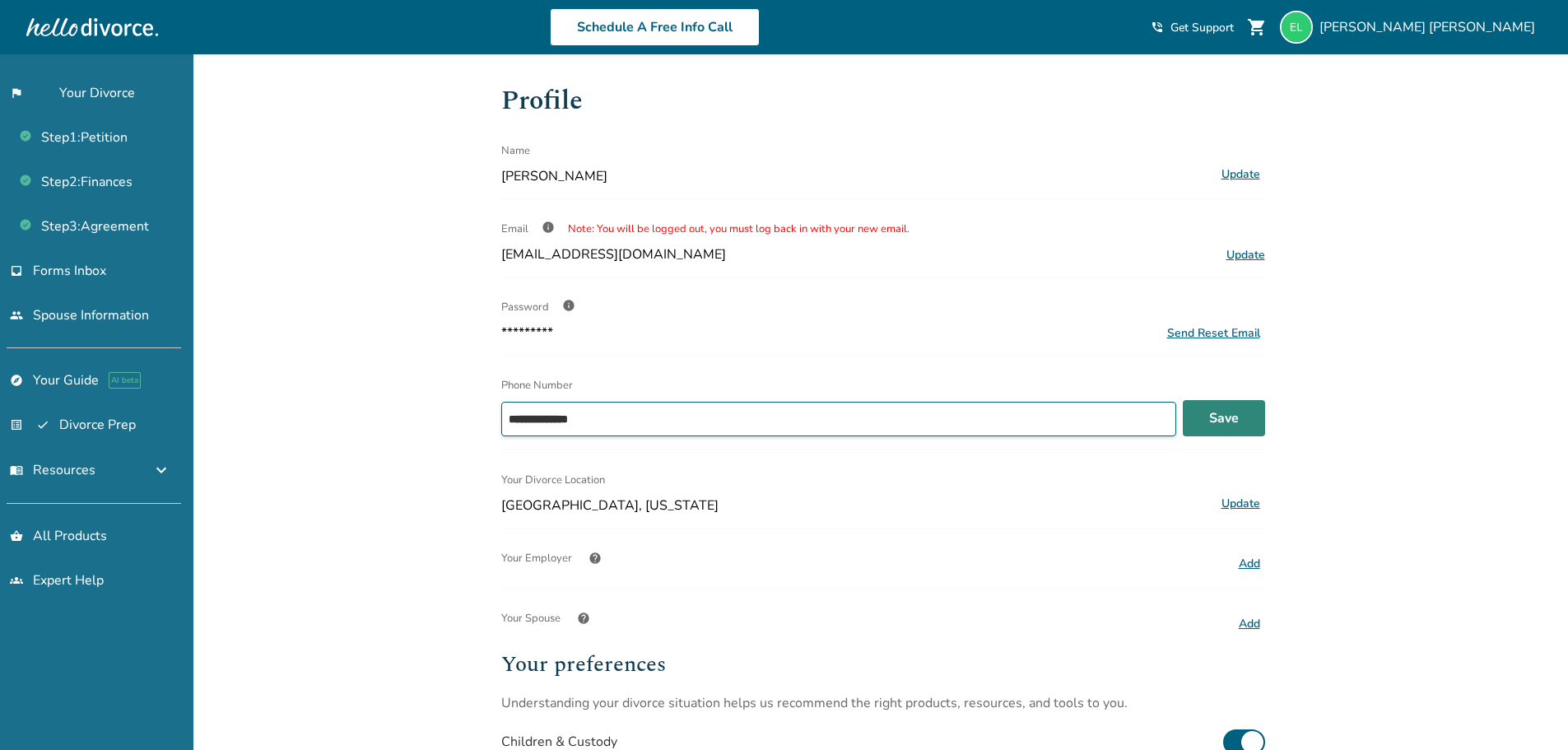
type input "**********"
click at [1251, 412] on button "Save" at bounding box center [1223, 418] width 82 height 36
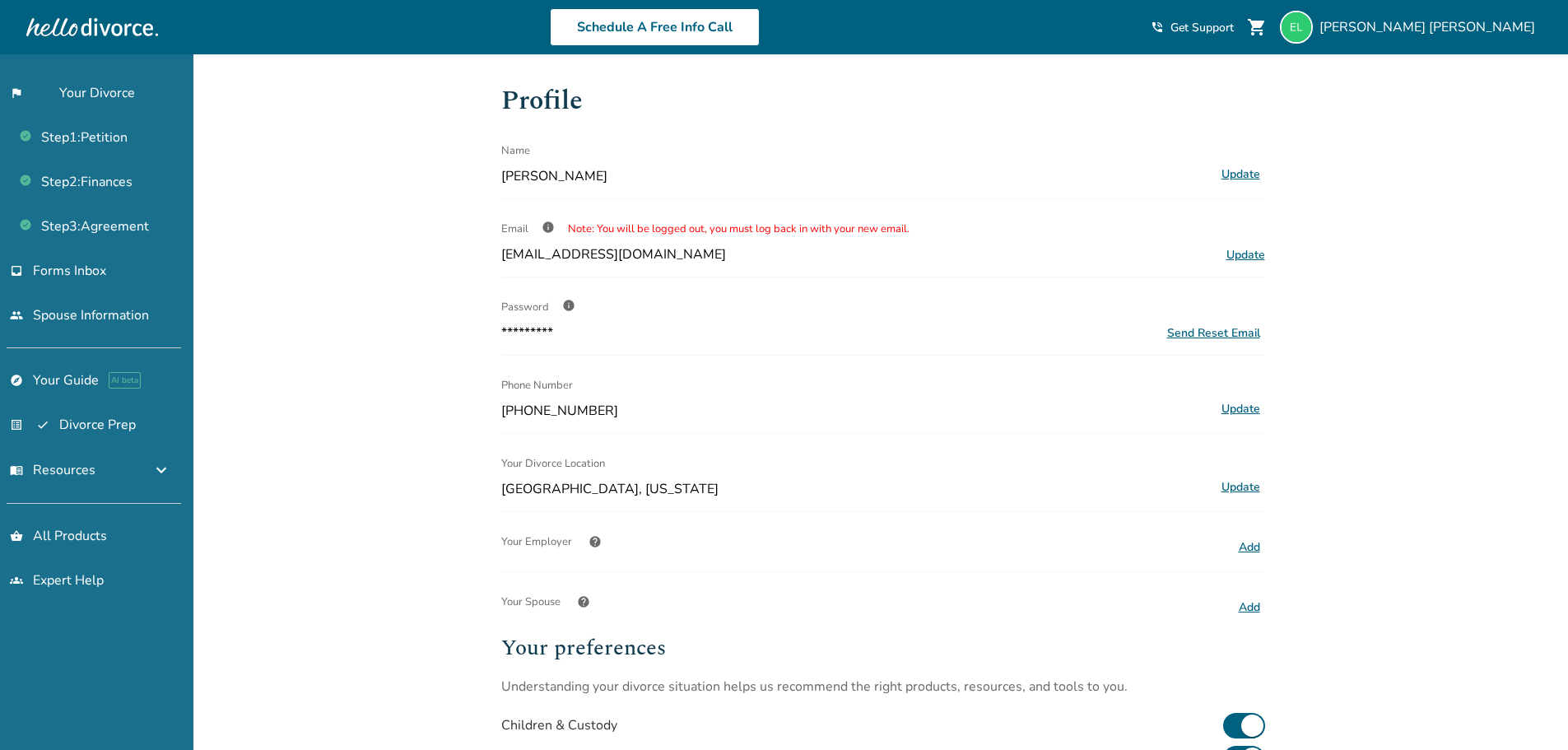
click at [1244, 548] on button "Add" at bounding box center [1250, 547] width 32 height 21
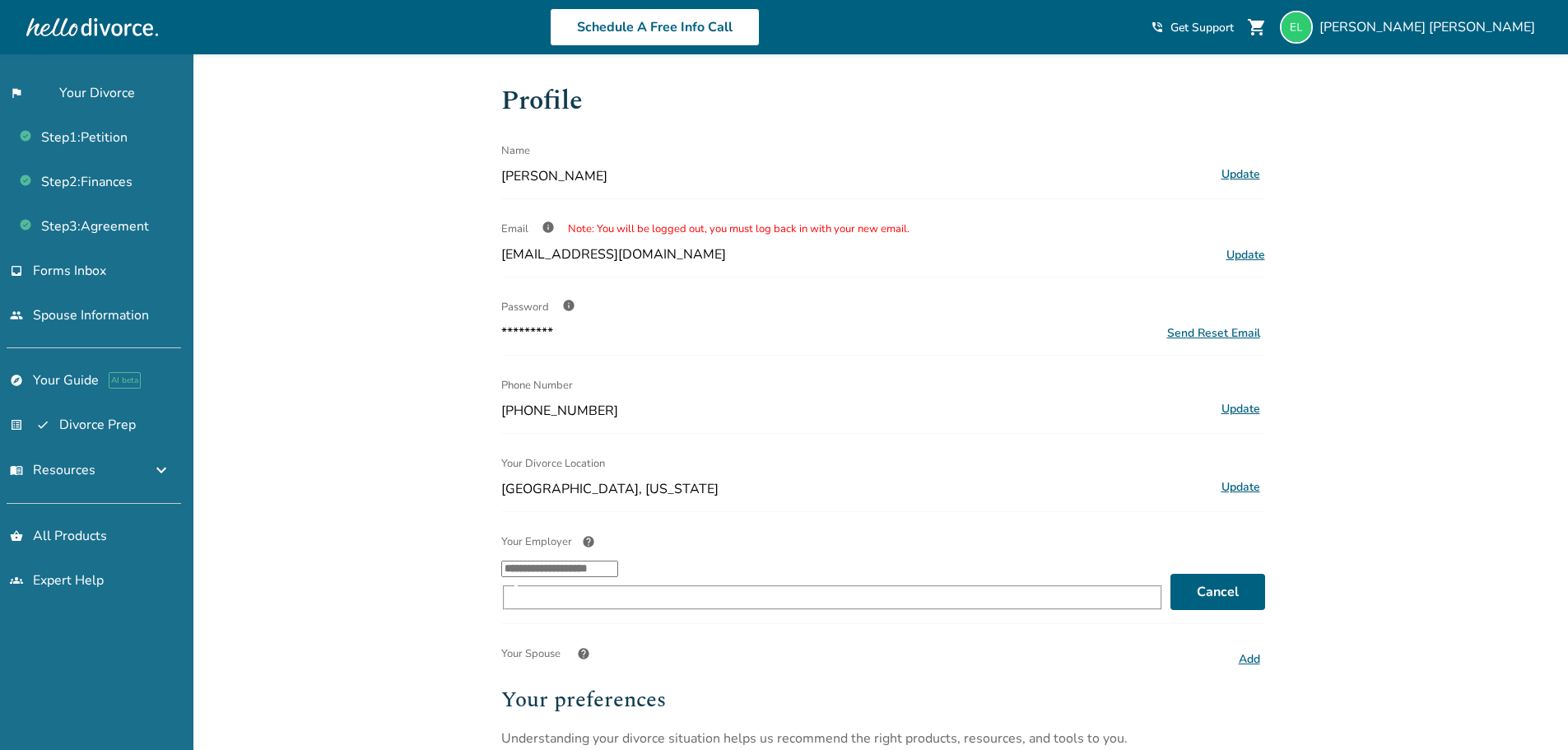
click at [618, 577] on input "Your Employer help ​" at bounding box center [559, 568] width 117 height 17
click at [621, 630] on li "Infoblox Inc" at bounding box center [849, 637] width 631 height 32
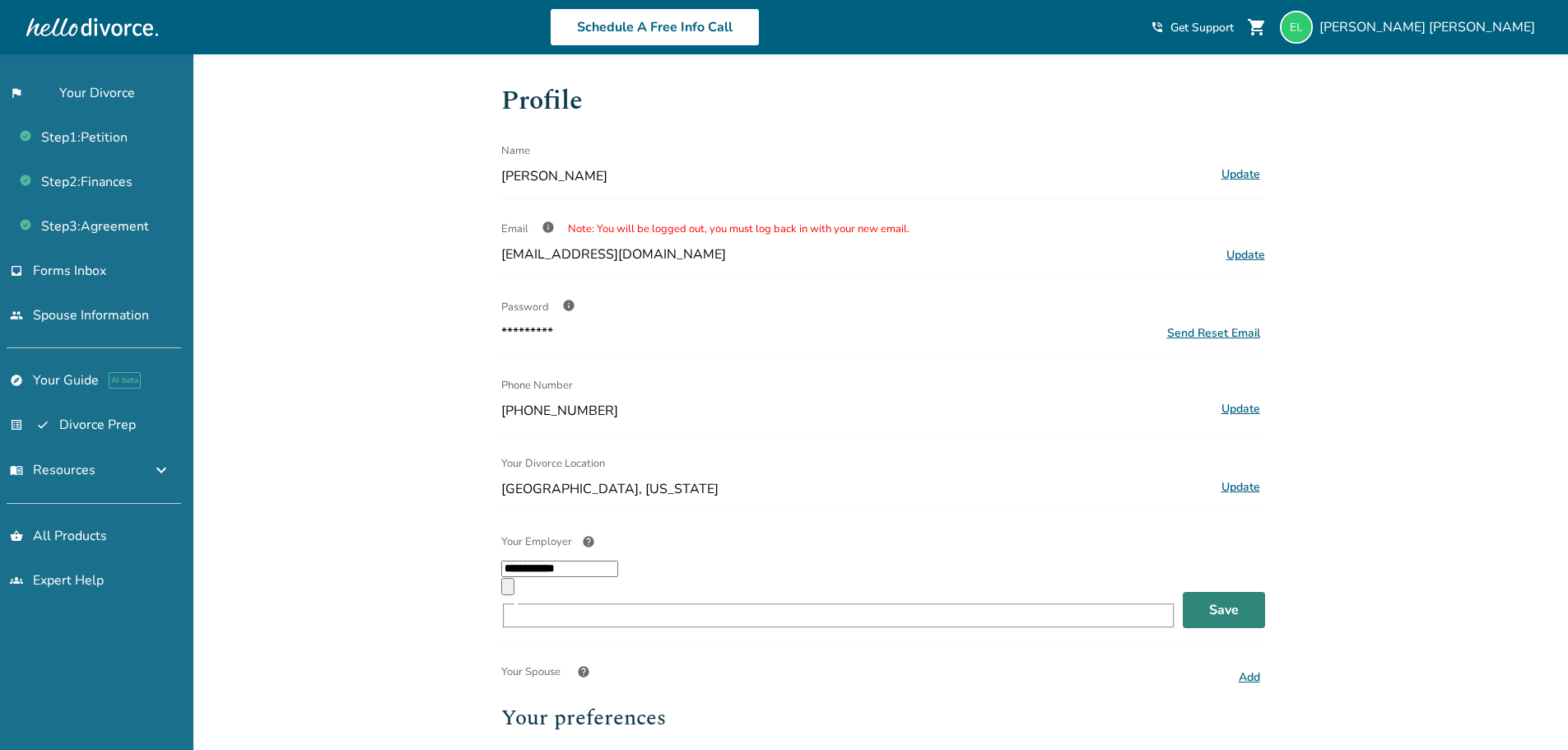
type input "**********"
click at [1199, 592] on button "Save" at bounding box center [1223, 610] width 82 height 36
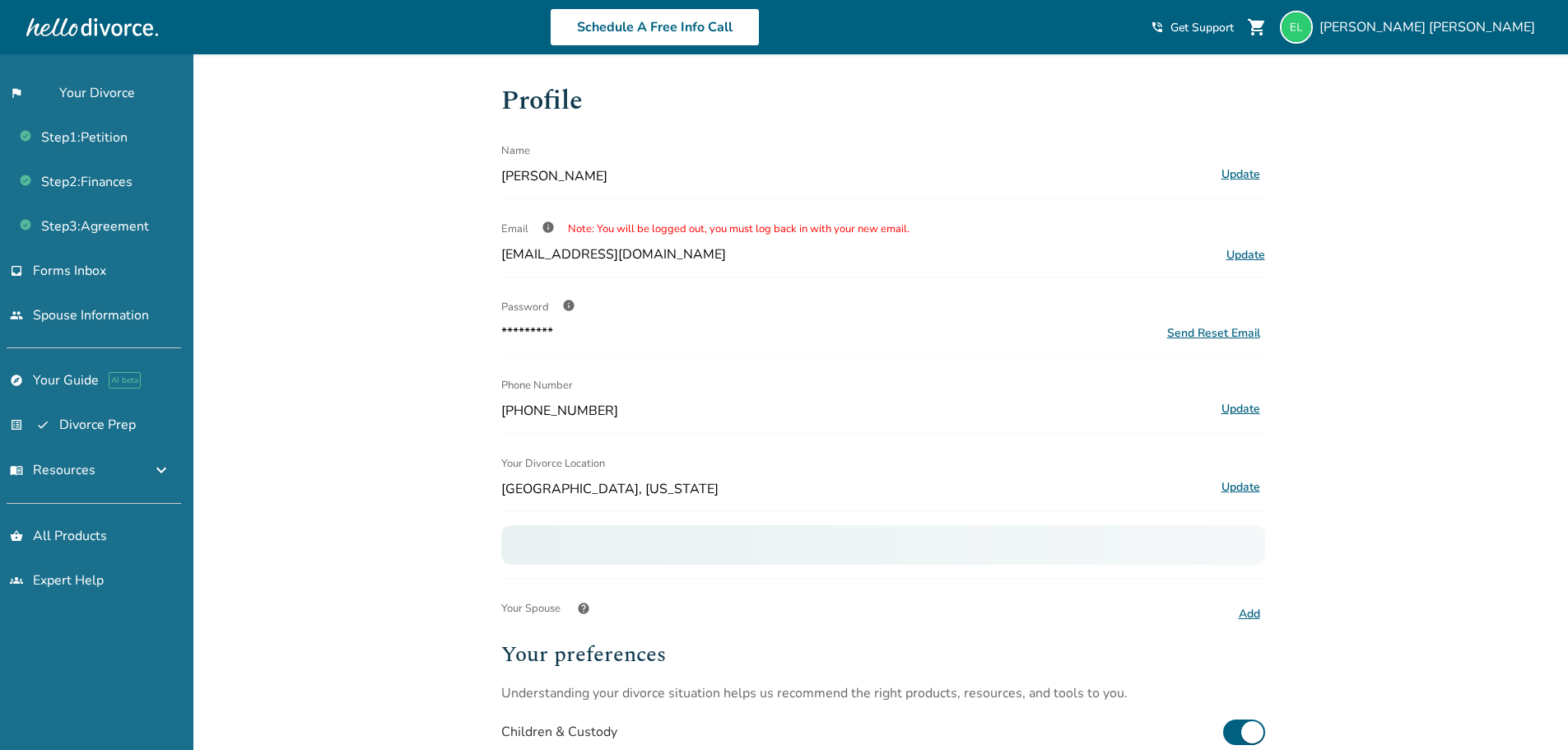
click at [1251, 611] on button "Add" at bounding box center [1250, 614] width 32 height 21
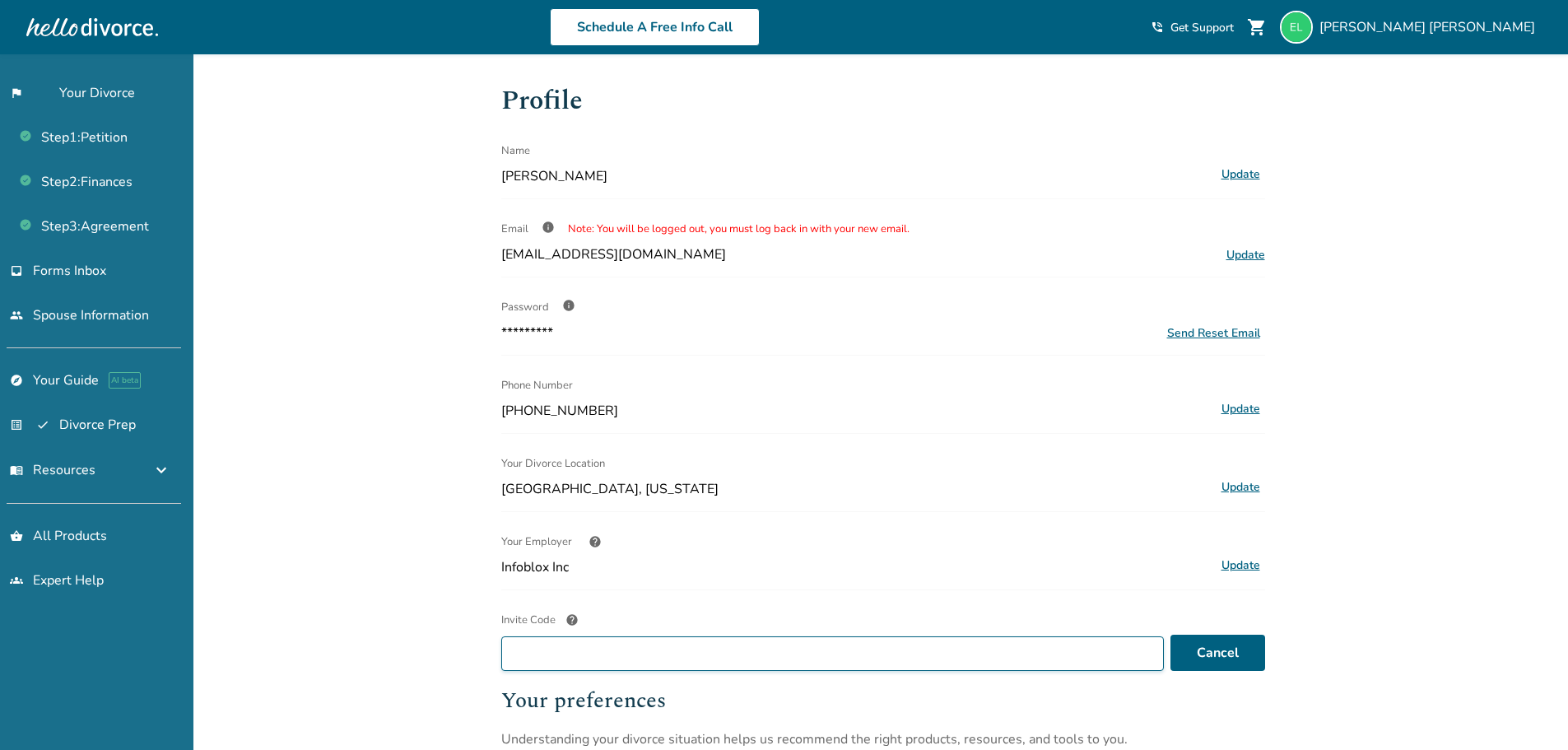
click at [669, 656] on input "Invite Code help" at bounding box center [831, 653] width 662 height 34
click at [1398, 631] on div "Added to cart Profile Name Elizabeth Linares Update Email info Note: You will b…" at bounding box center [784, 594] width 1568 height 1079
click at [1228, 665] on button "Cancel" at bounding box center [1217, 652] width 95 height 36
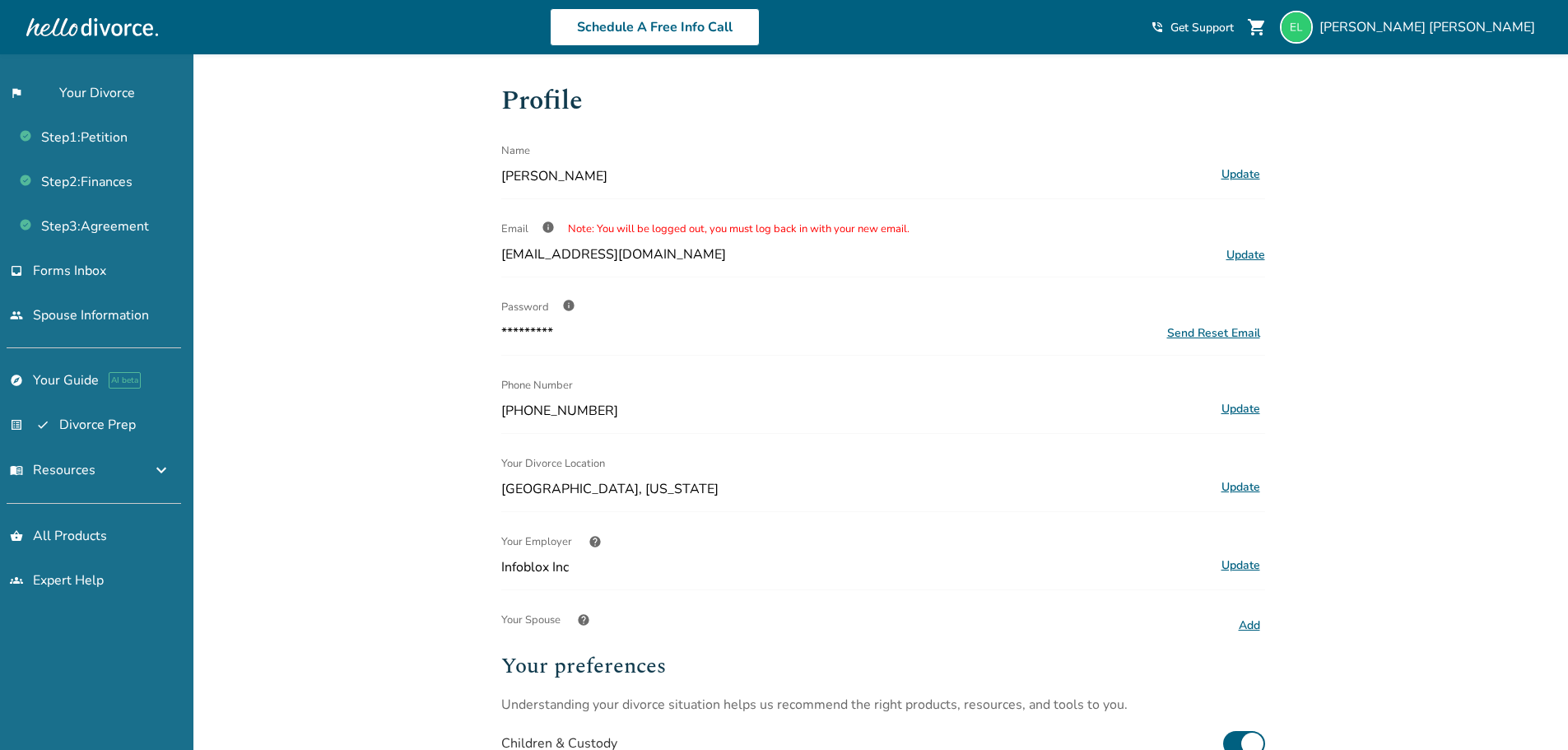
click at [1354, 621] on div "Added to cart Profile Name Elizabeth Linares Update Email info Note: You will b…" at bounding box center [784, 576] width 1568 height 1045
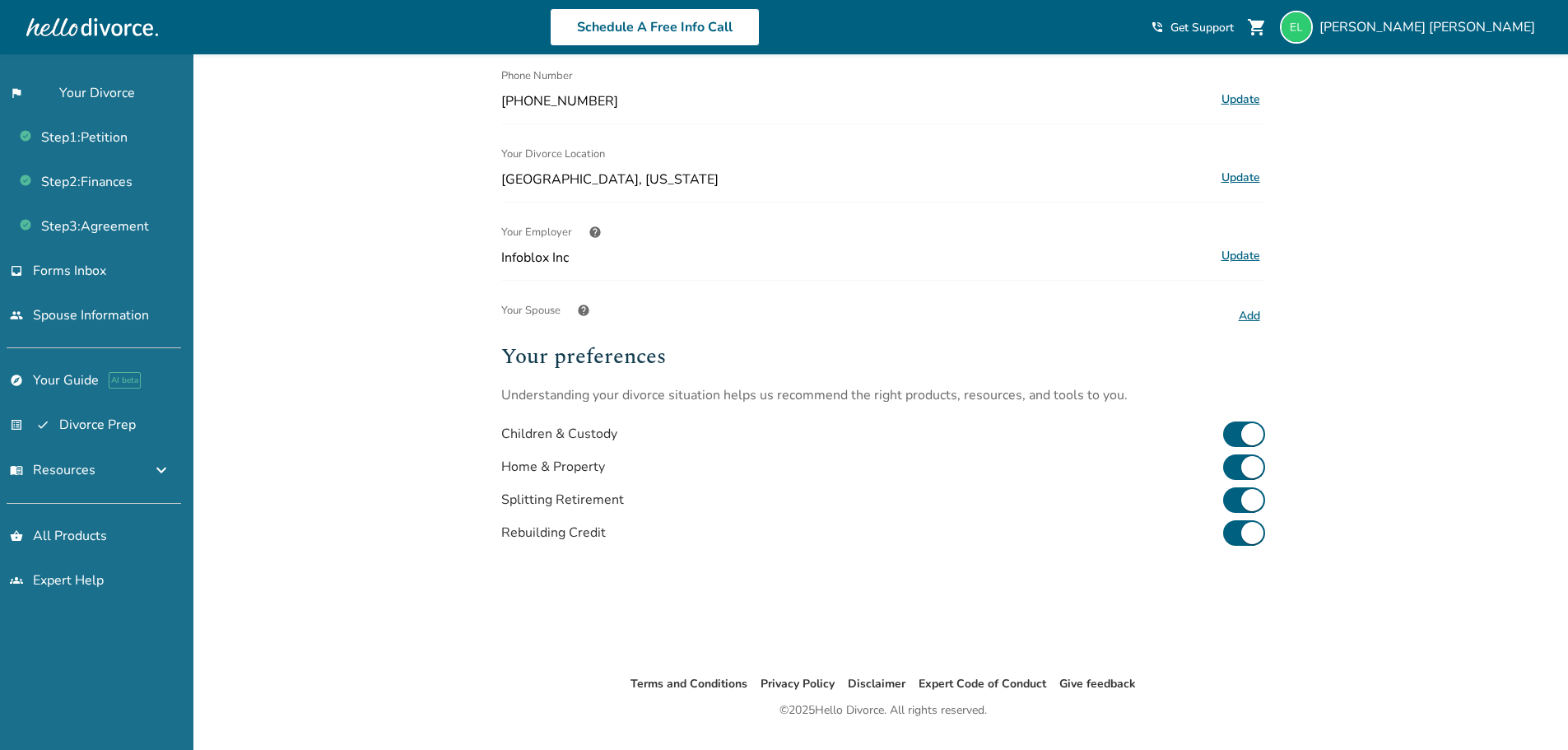
scroll to position [349, 0]
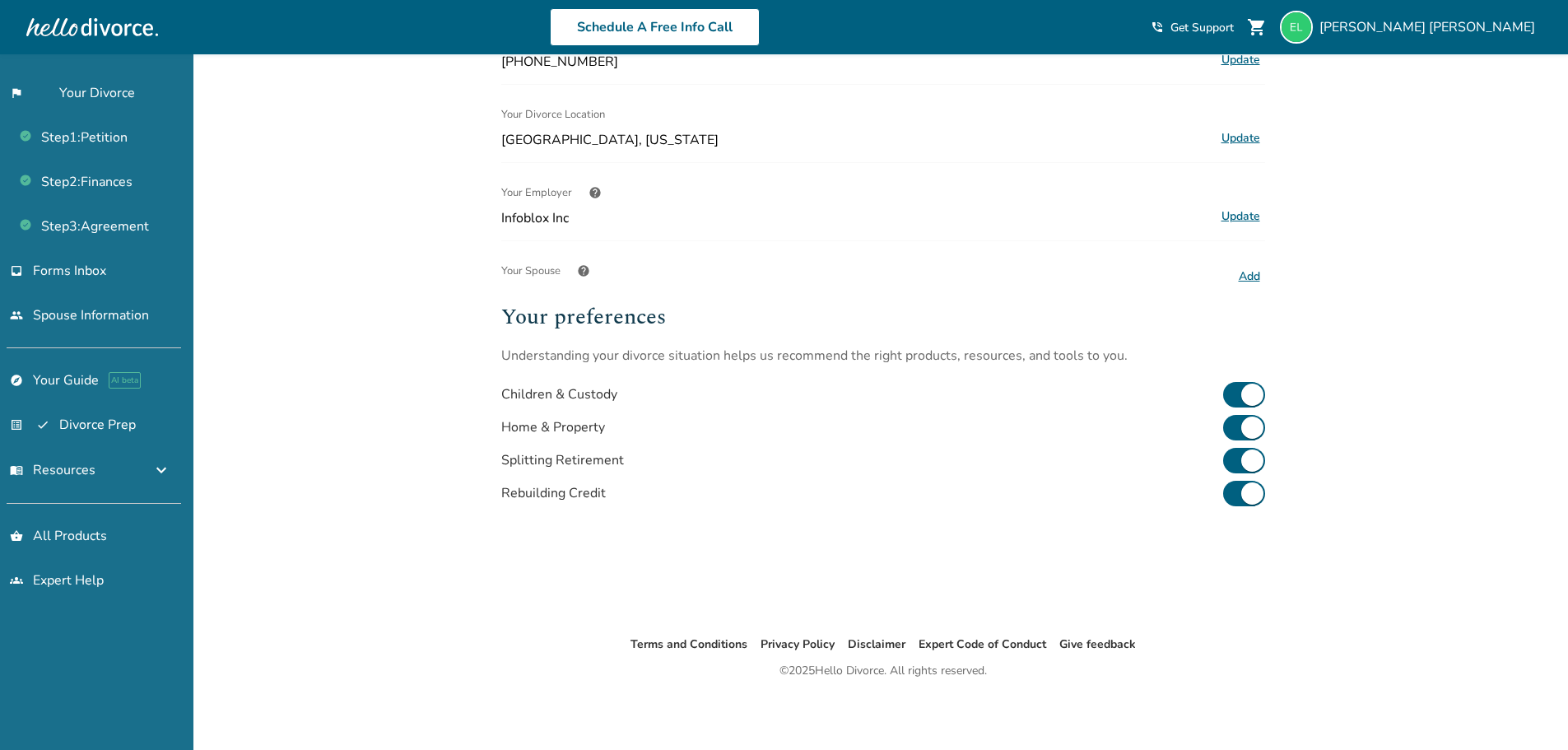
click at [1265, 396] on div "Profile Name Elizabeth Linares Update Email info Note: You will be logged out, …" at bounding box center [882, 169] width 790 height 929
click at [1353, 552] on div "Added to cart Profile Name Elizabeth Linares Update Email info Note: You will b…" at bounding box center [784, 227] width 1568 height 1045
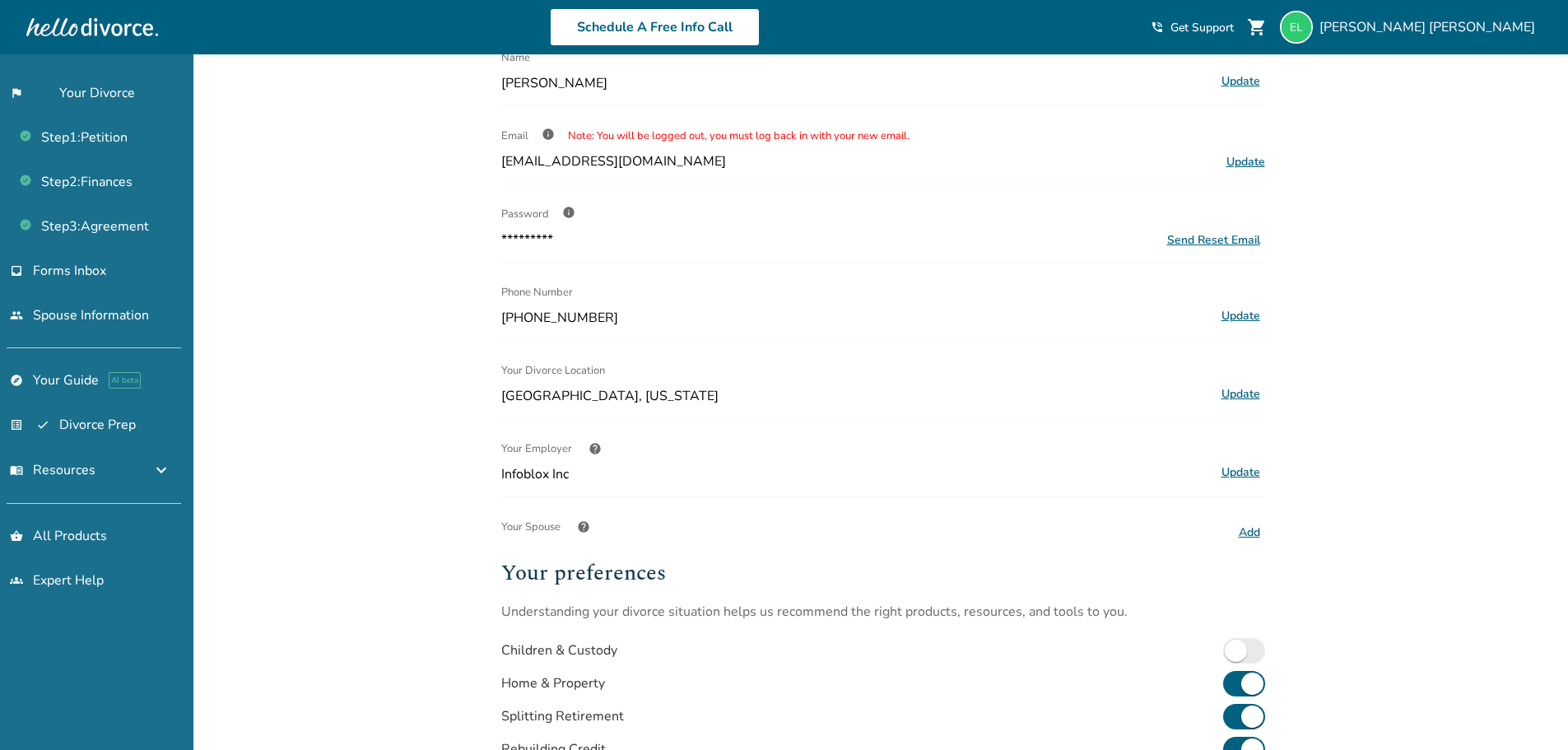
scroll to position [0, 0]
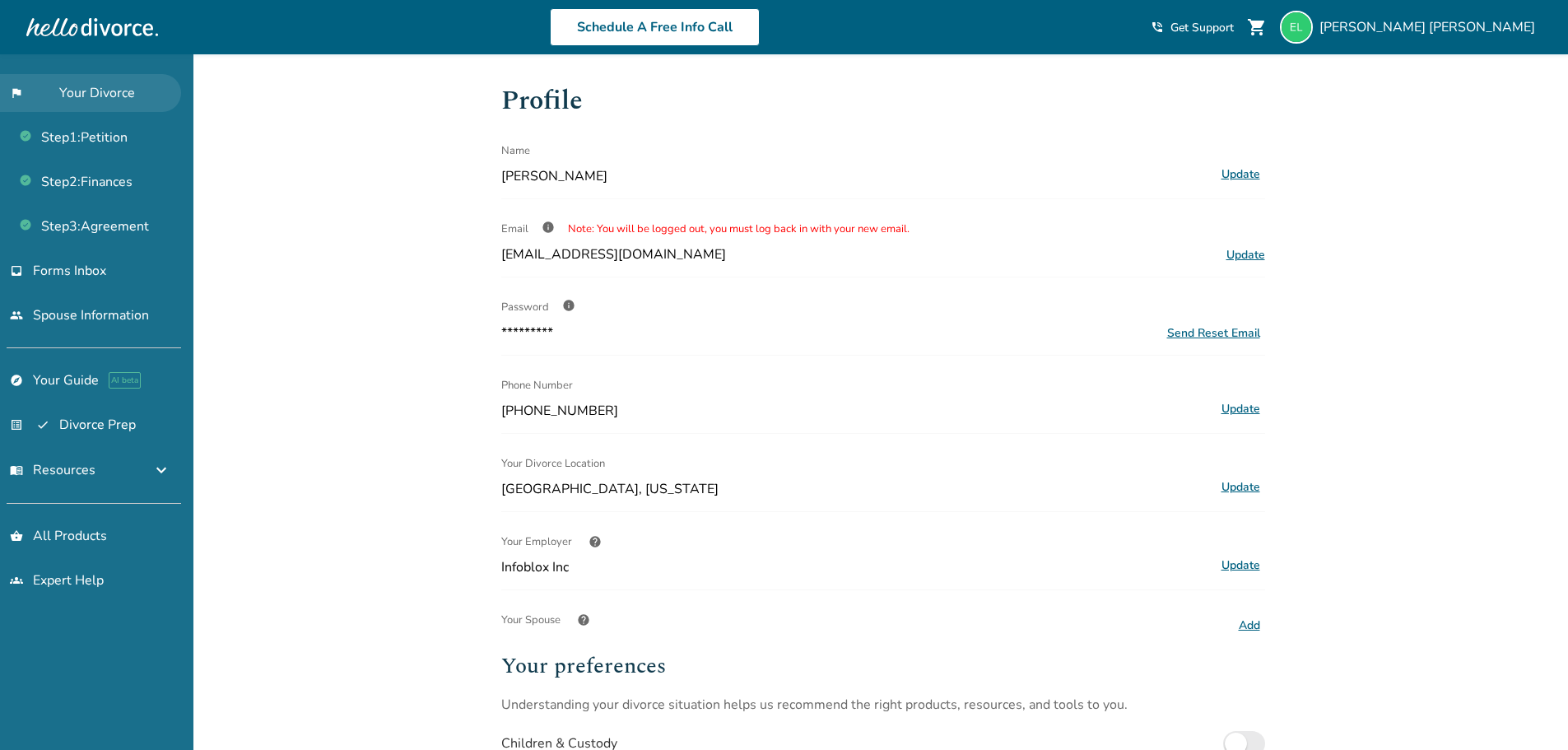
click at [97, 94] on link "flag_2 Your Divorce" at bounding box center [90, 92] width 181 height 38
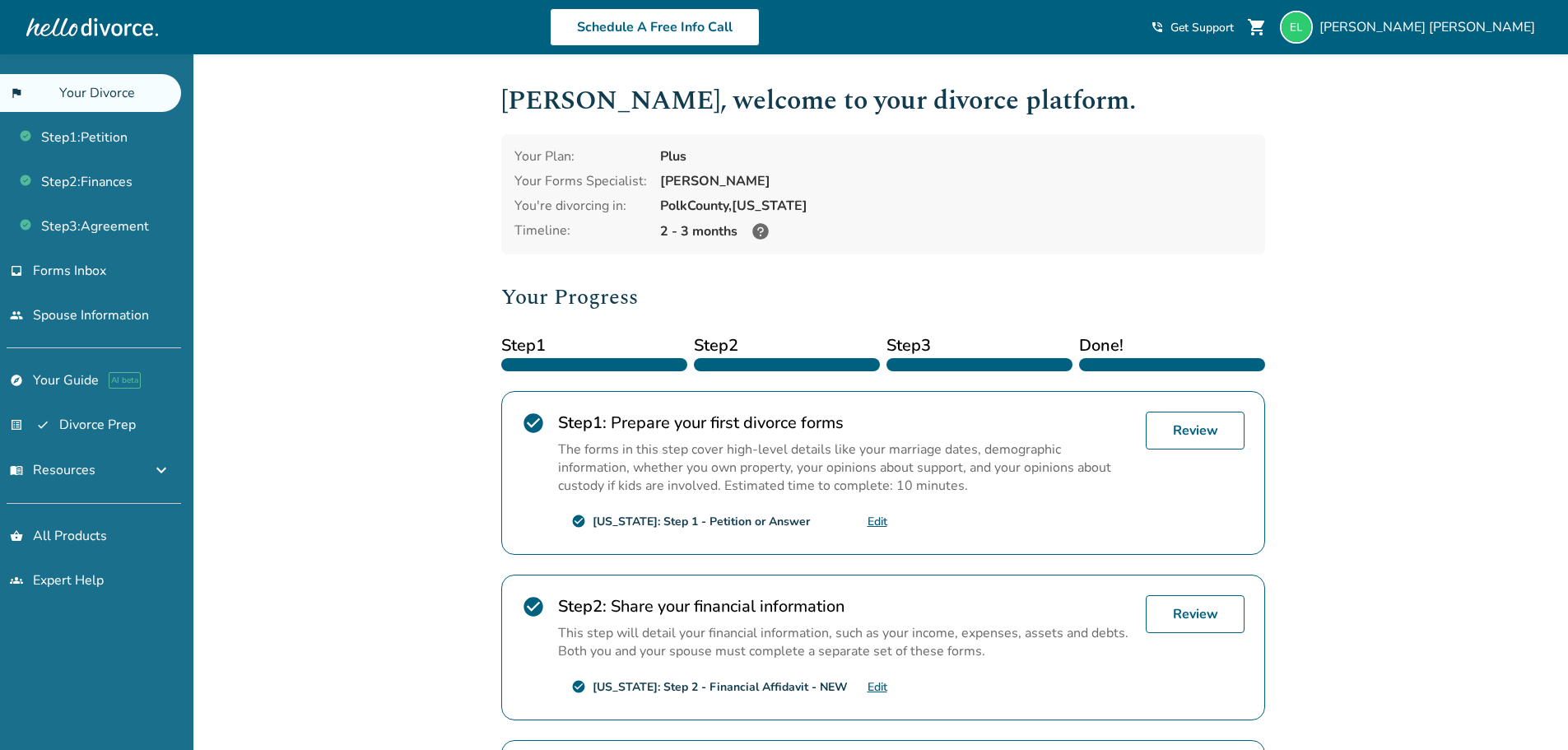
click at [1402, 338] on div "Added to cart Elizabeth , welcome to your divorce platform. Your Plan: Plus You…" at bounding box center [784, 575] width 1568 height 1042
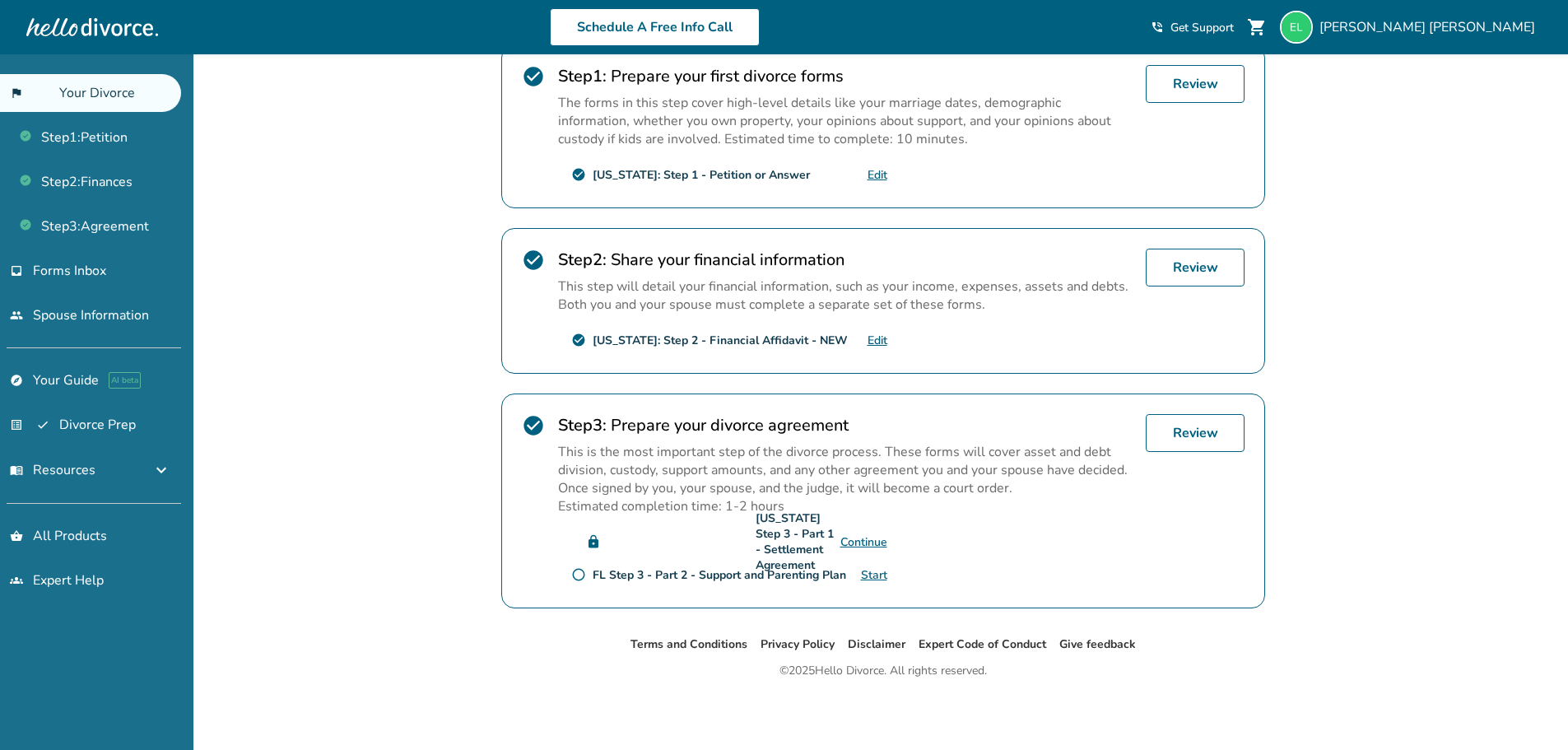
click at [1360, 354] on div "Added to cart Elizabeth , welcome to your divorce platform. Your Plan: Plus You…" at bounding box center [784, 229] width 1568 height 1042
click at [93, 376] on link "explore Your Guide AI beta" at bounding box center [90, 380] width 181 height 38
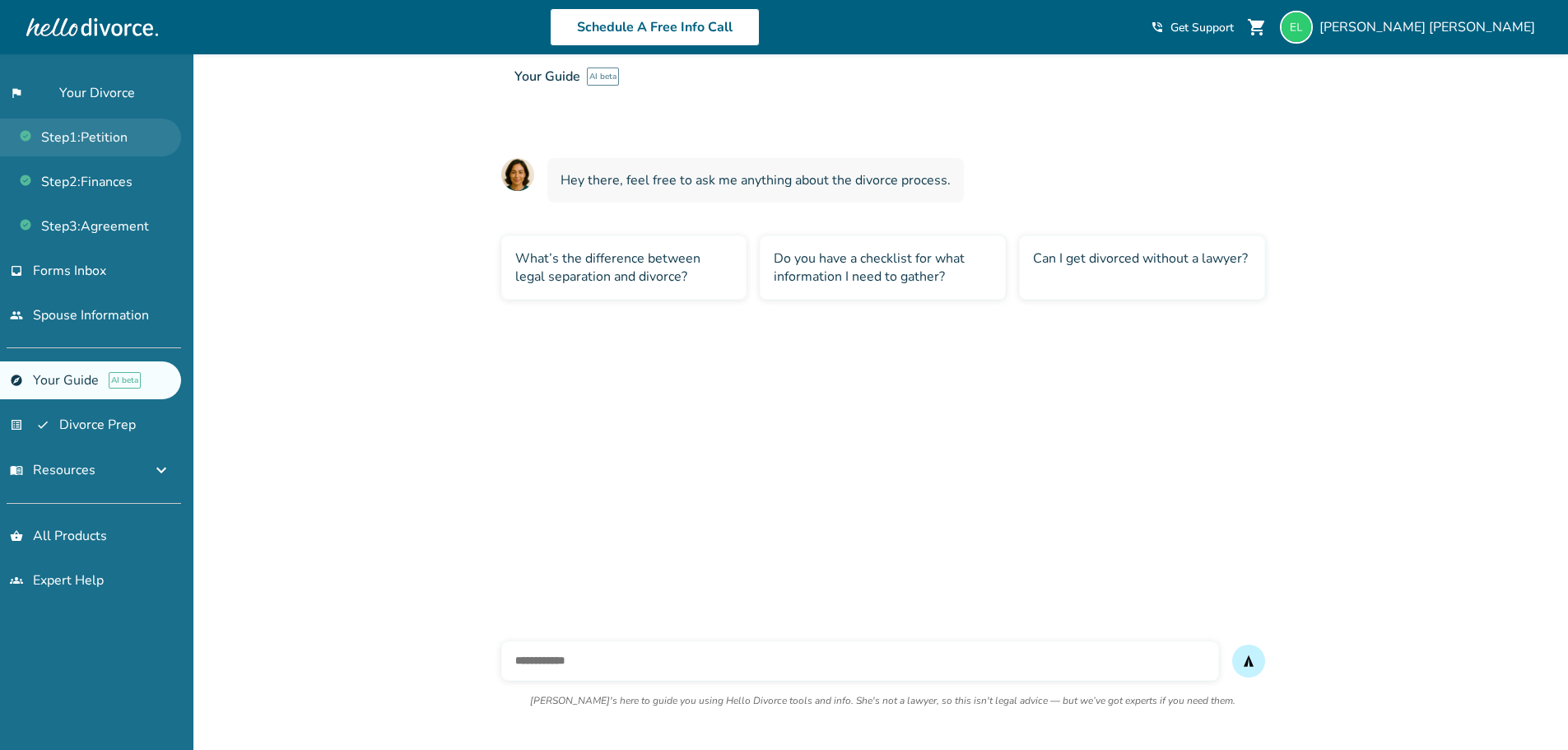
click at [87, 141] on link "Step 1 : Petition" at bounding box center [90, 137] width 181 height 38
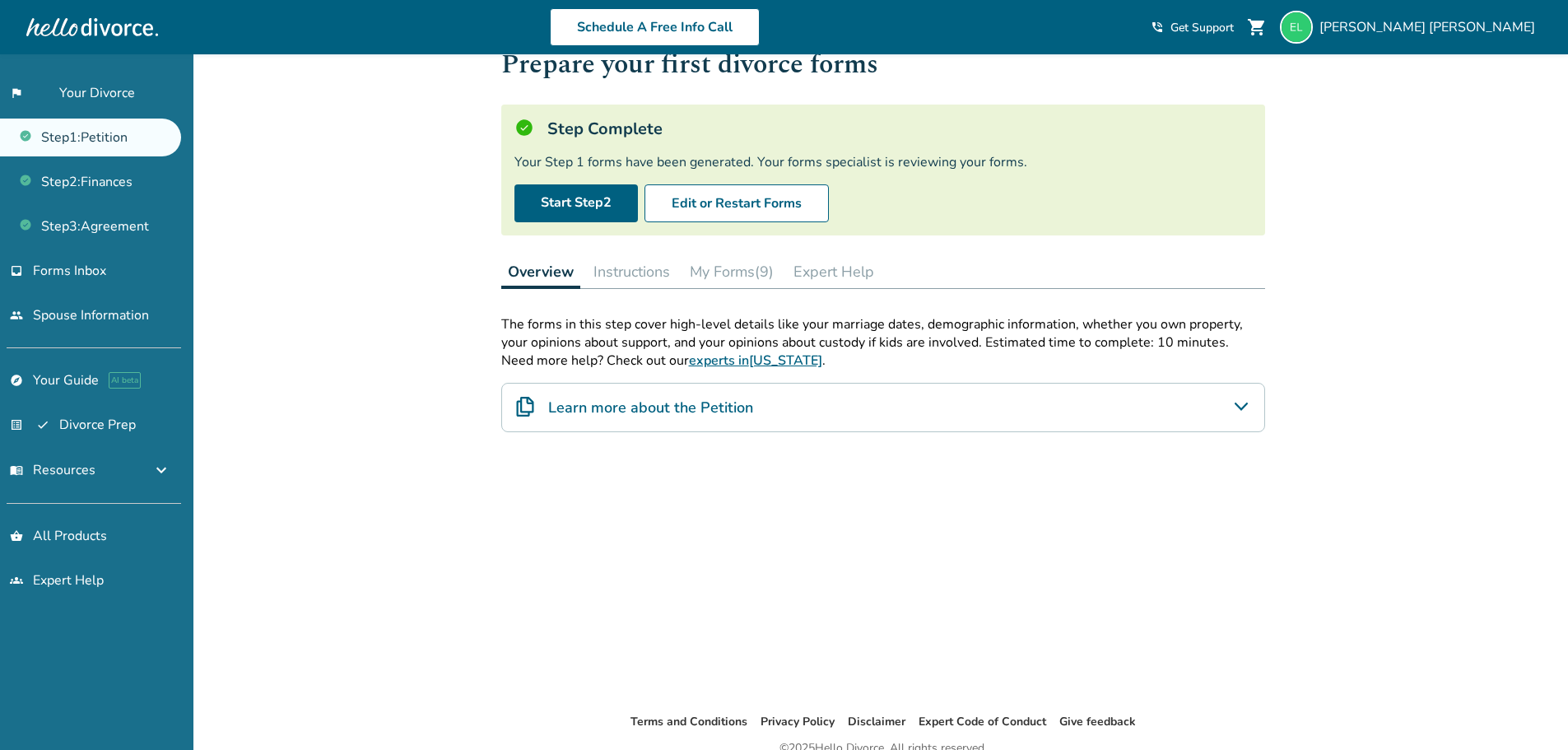
click at [1361, 354] on div "Added to cart Step 0 1 Prepare your first divorce forms Step Complete Your Step…" at bounding box center [784, 413] width 1568 height 827
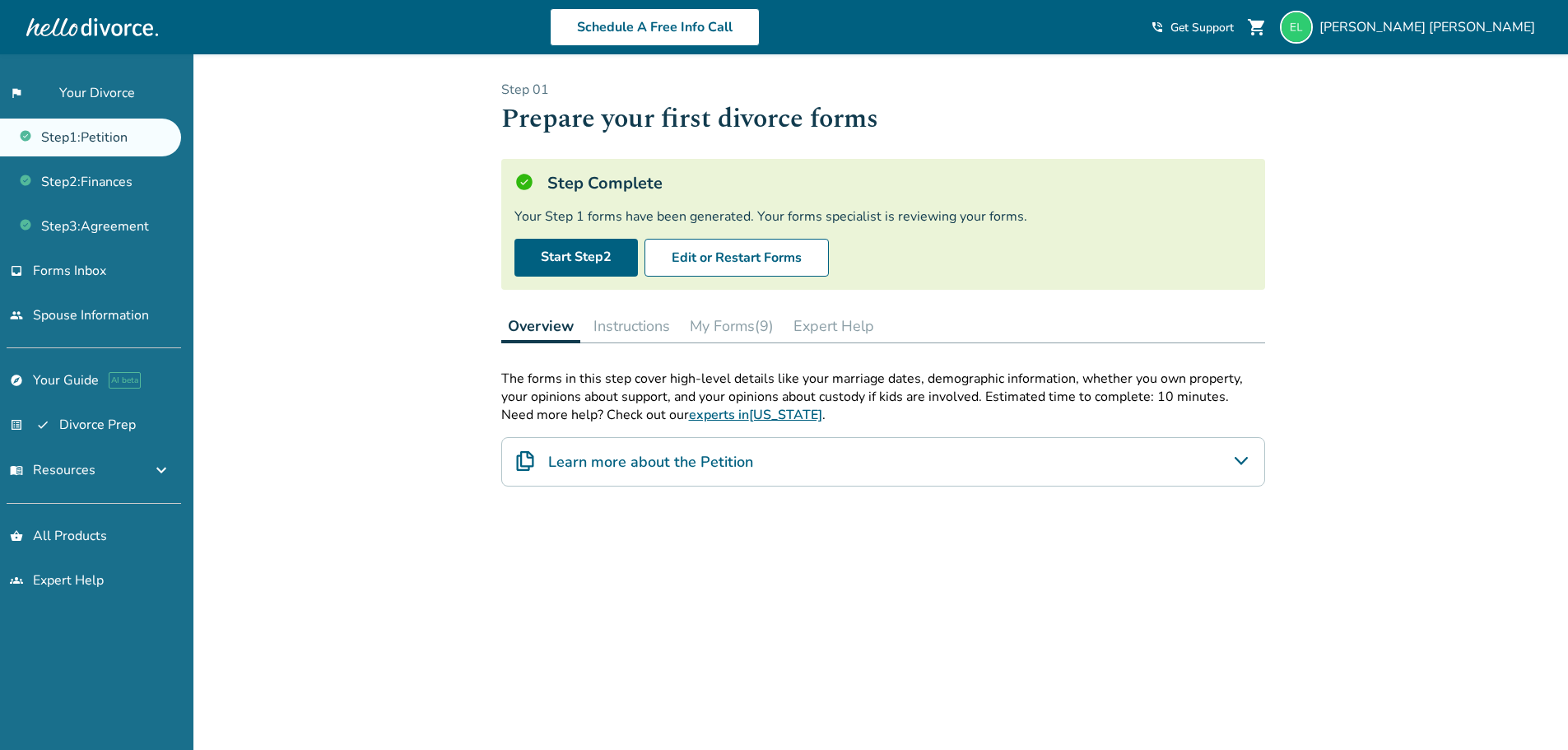
click at [709, 325] on button "My Forms (9)" at bounding box center [731, 326] width 97 height 33
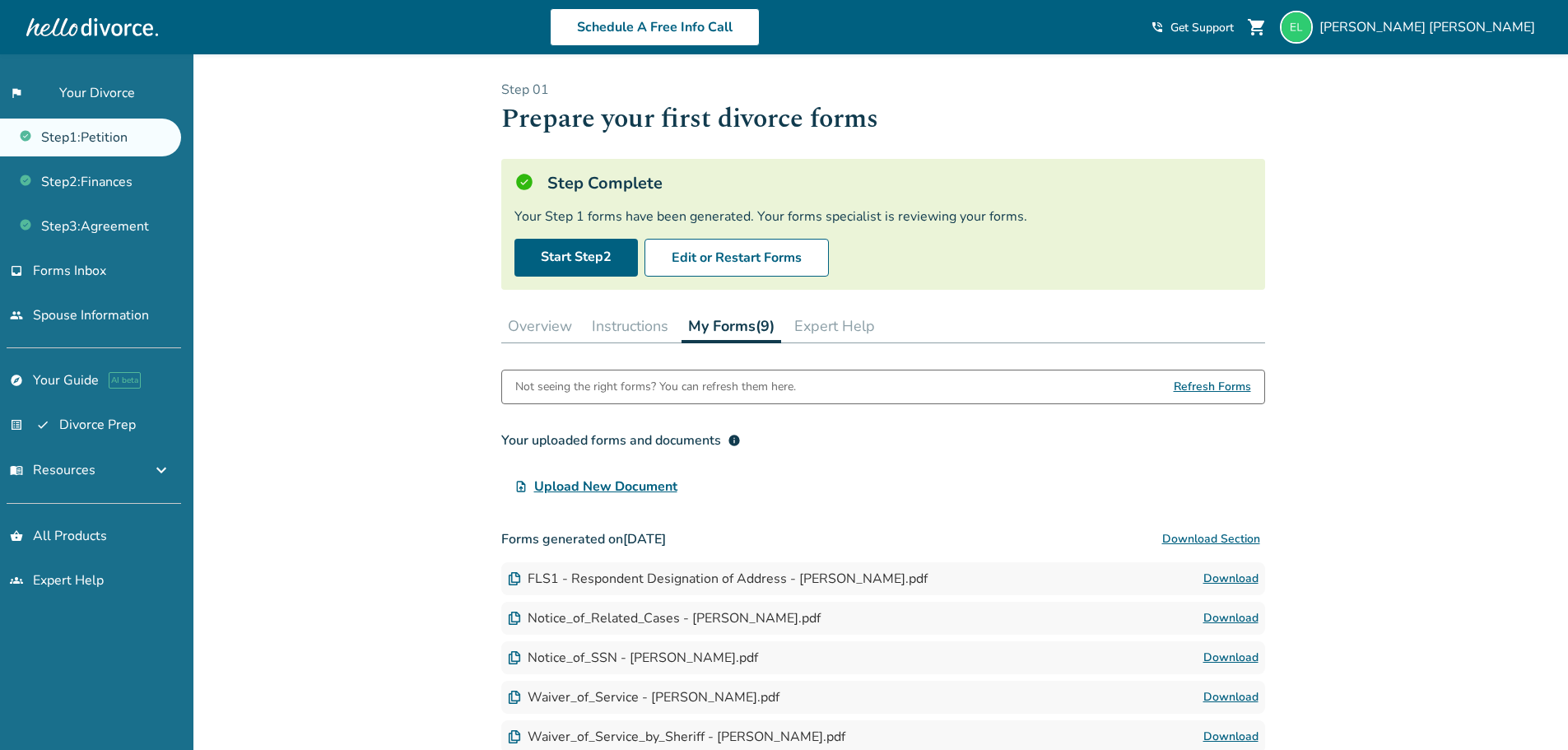
click at [285, 192] on div "Added to cart Step 0 1 Prepare your first divorce forms Step Complete Your Step…" at bounding box center [784, 554] width 1568 height 998
click at [105, 92] on link "flag_2 Your Divorce" at bounding box center [90, 92] width 181 height 38
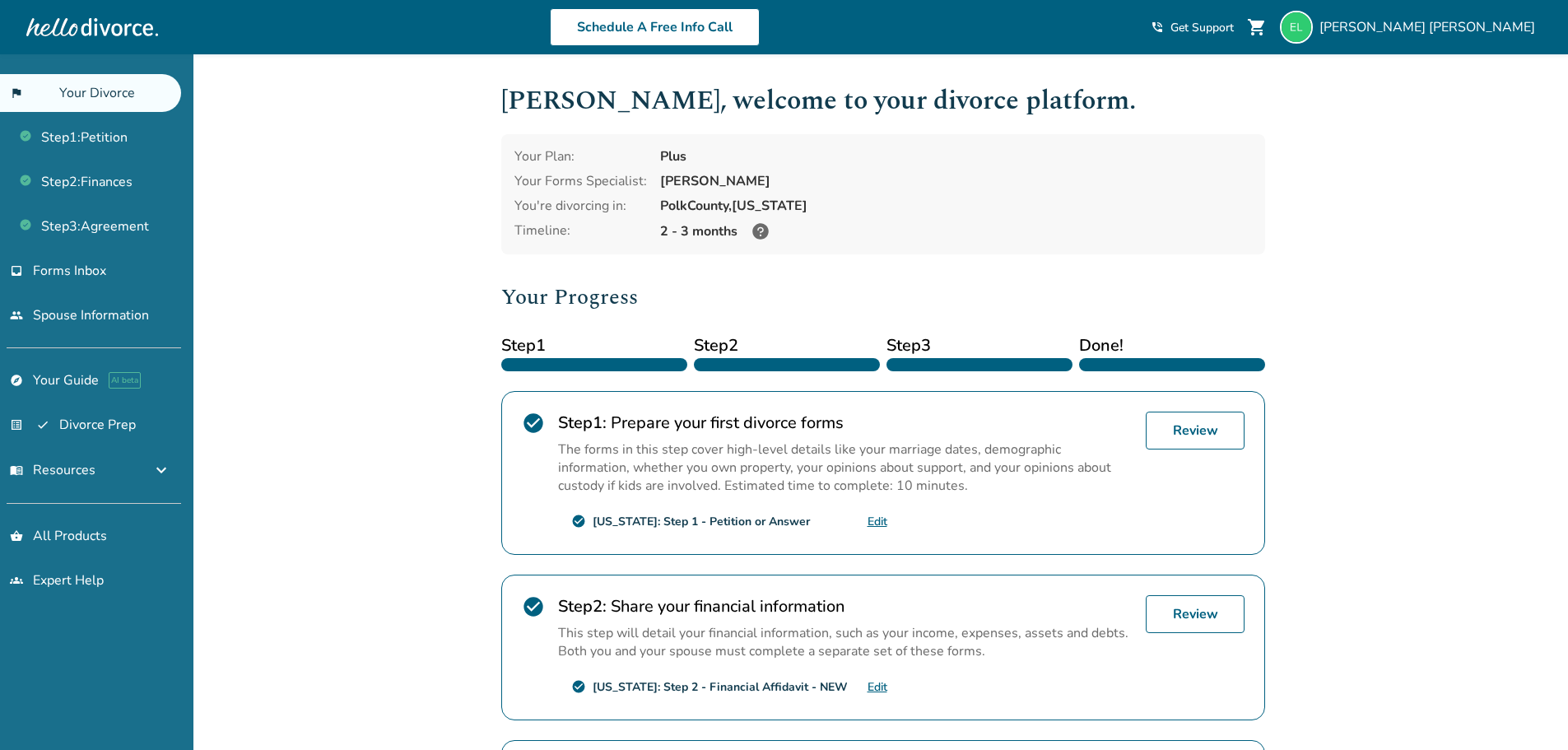
click at [1420, 336] on div "Added to cart Elizabeth , welcome to your divorce platform. Your Plan: Plus You…" at bounding box center [784, 575] width 1568 height 1042
click at [1456, 6] on div "Schedule A Free Info Call Elizabeth Linares shopping_cart phone_in_talk Get Sup…" at bounding box center [784, 26] width 1542 height 64
click at [1465, 40] on div "Elizabeth Linares" at bounding box center [1410, 27] width 261 height 33
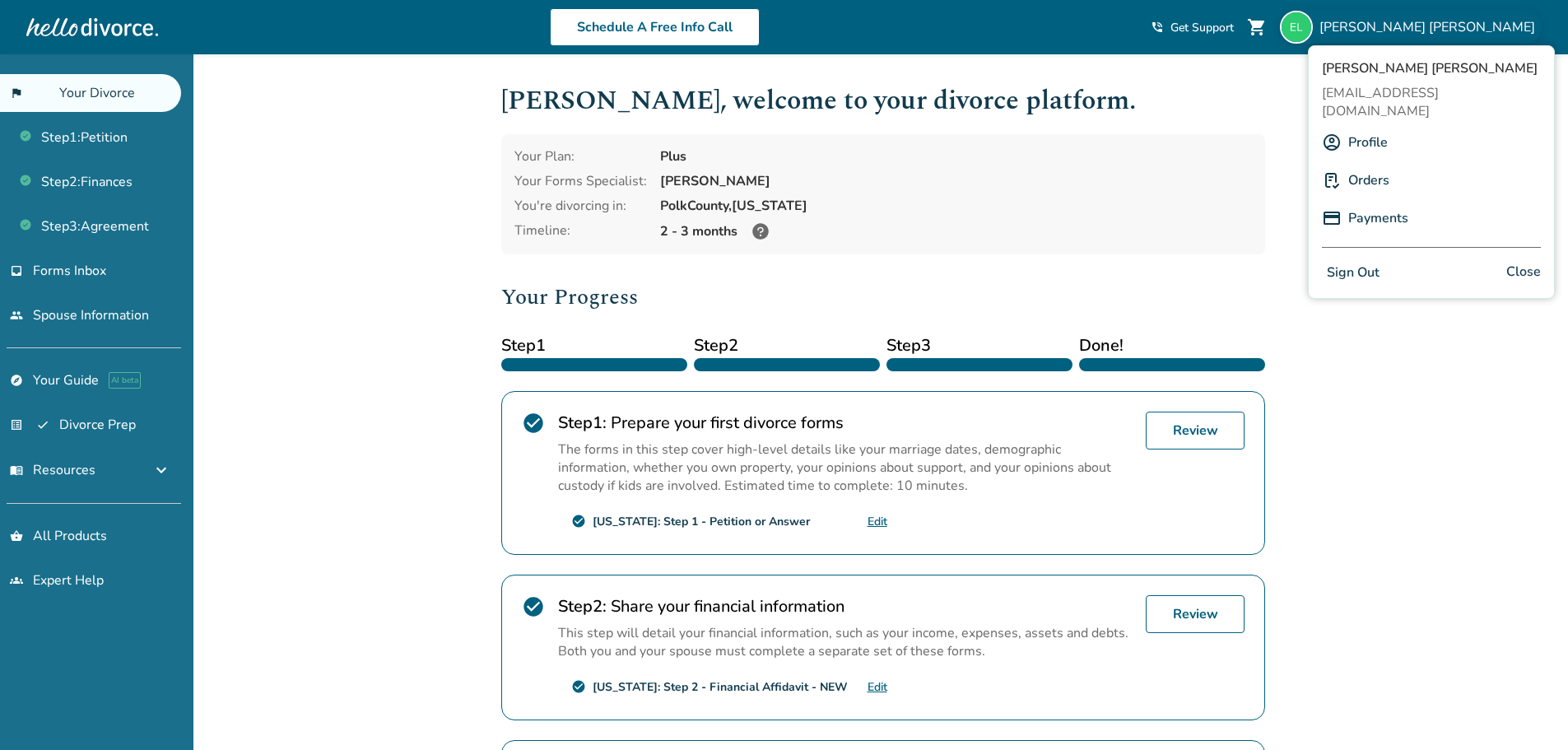
click at [1355, 261] on button "Sign Out" at bounding box center [1352, 272] width 62 height 24
